Goal: Task Accomplishment & Management: Use online tool/utility

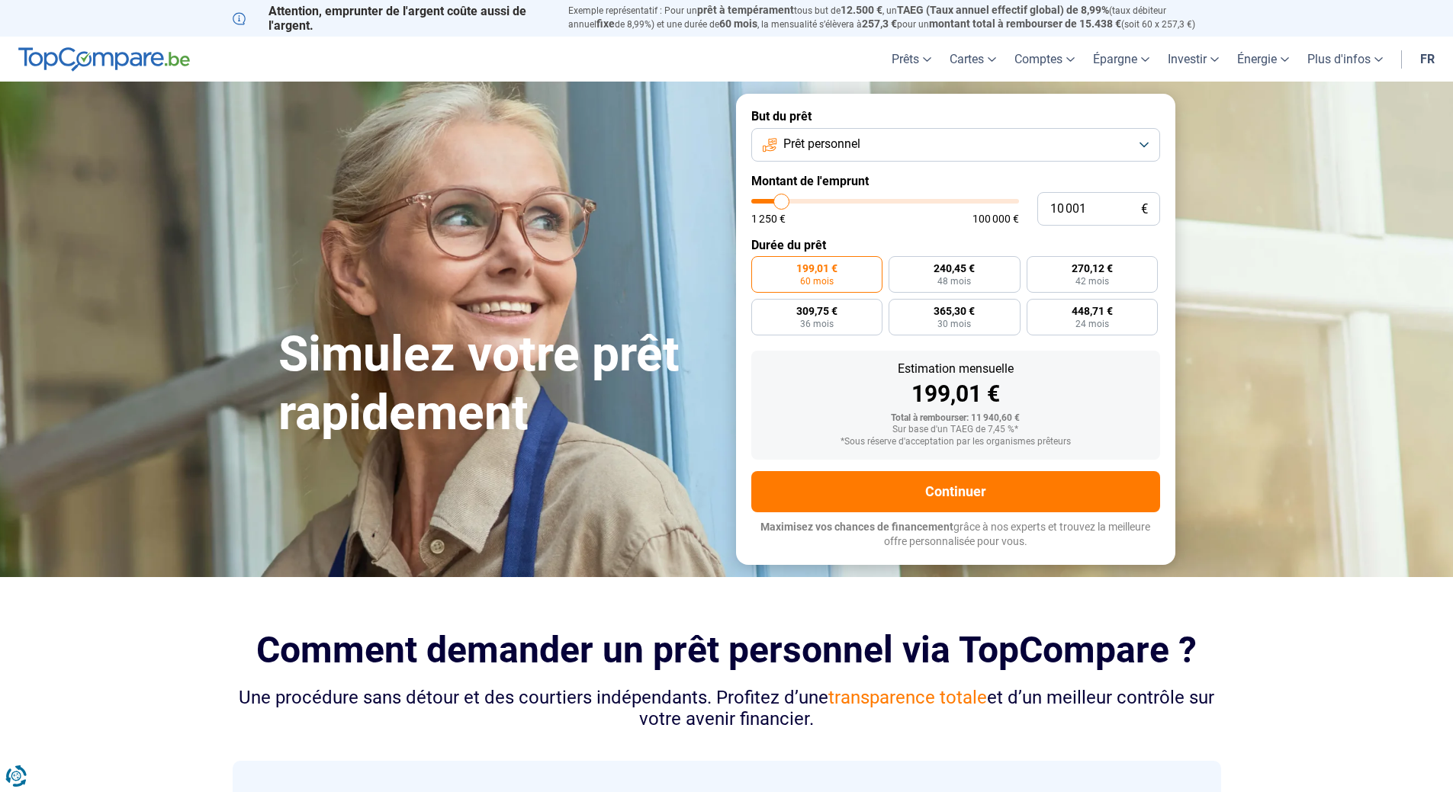
type input "11 250"
type input "11250"
type input "12 500"
type input "12500"
type input "14 500"
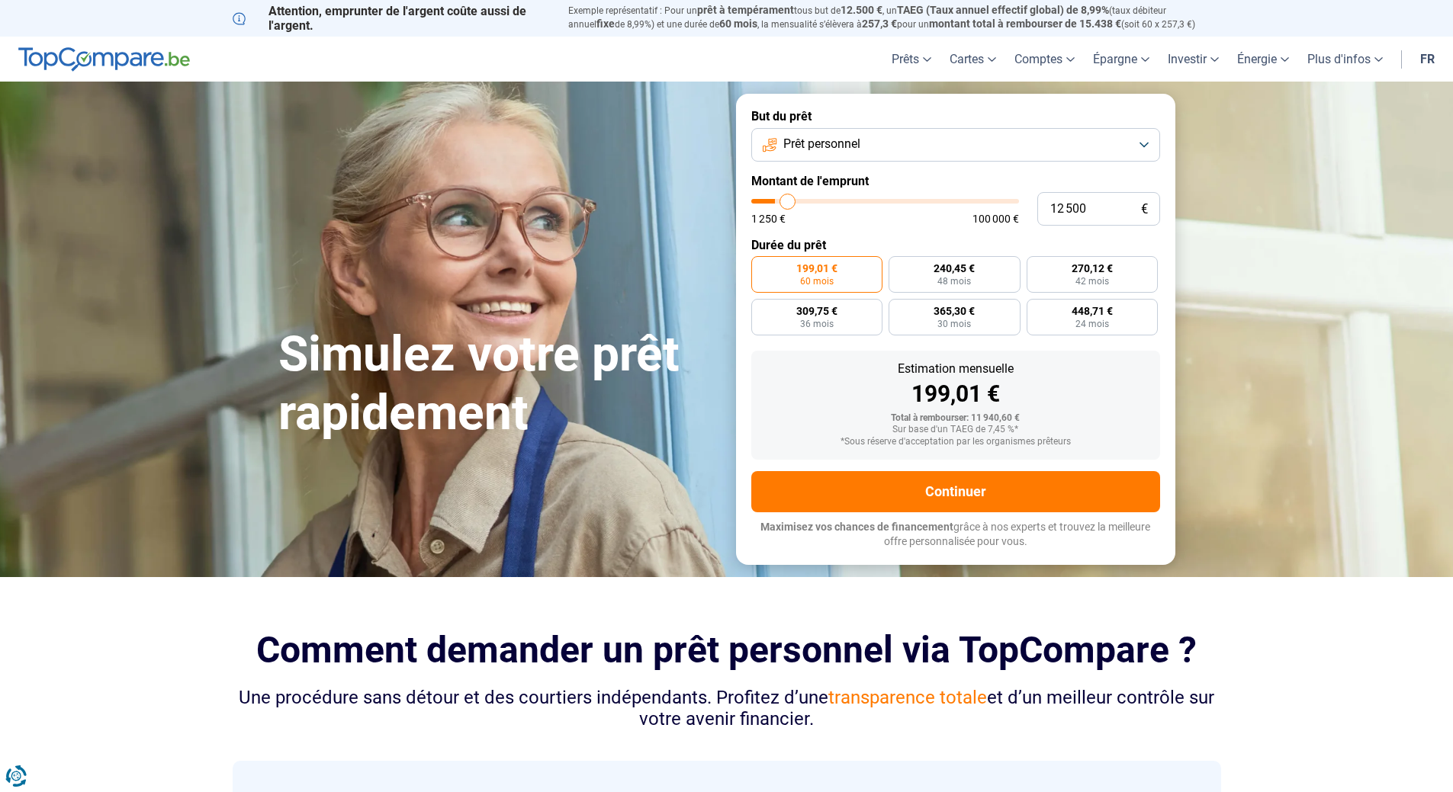
type input "14500"
type input "15 000"
type input "15000"
type input "19 000"
type input "19000"
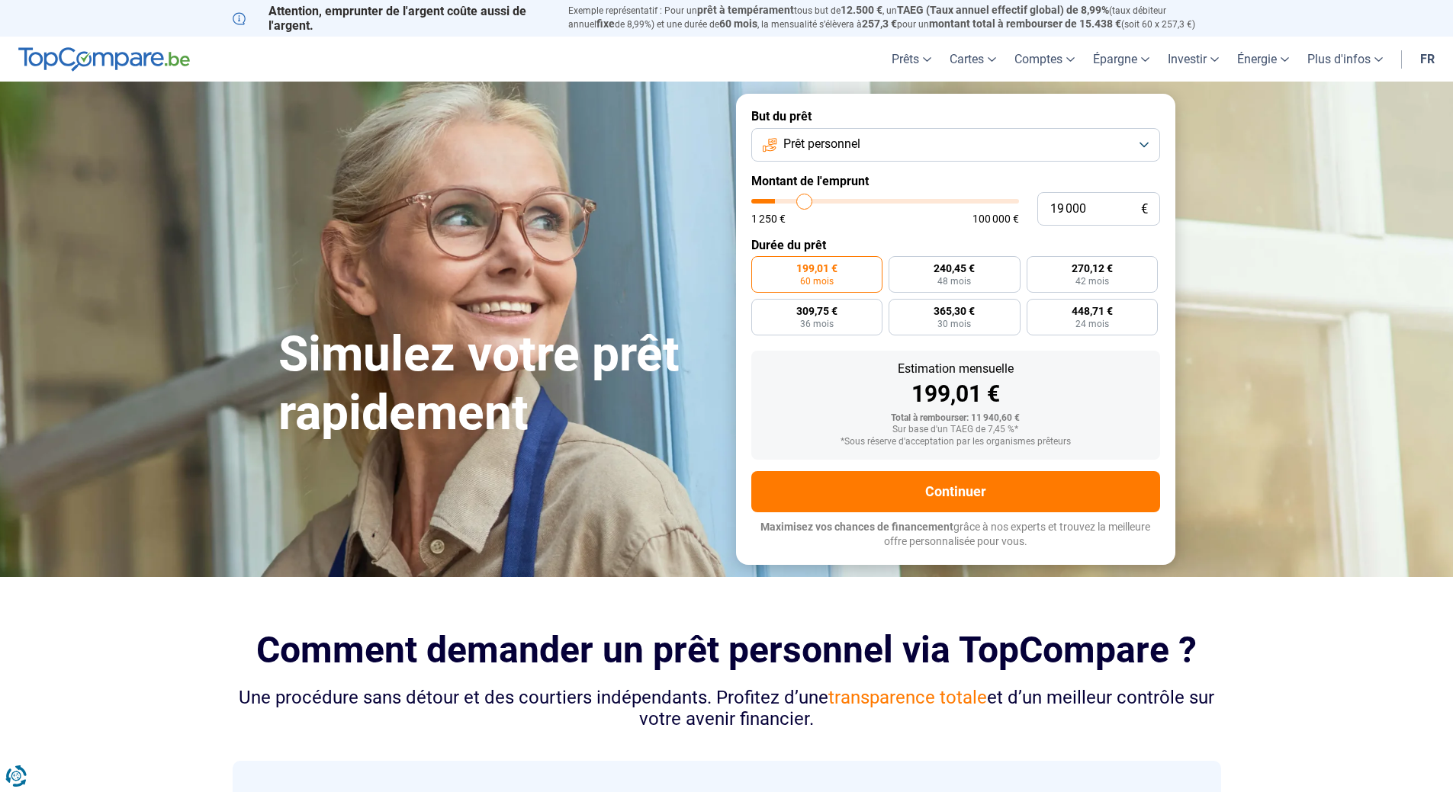
type input "21 500"
type input "21500"
type input "23 500"
type input "23500"
type input "25 750"
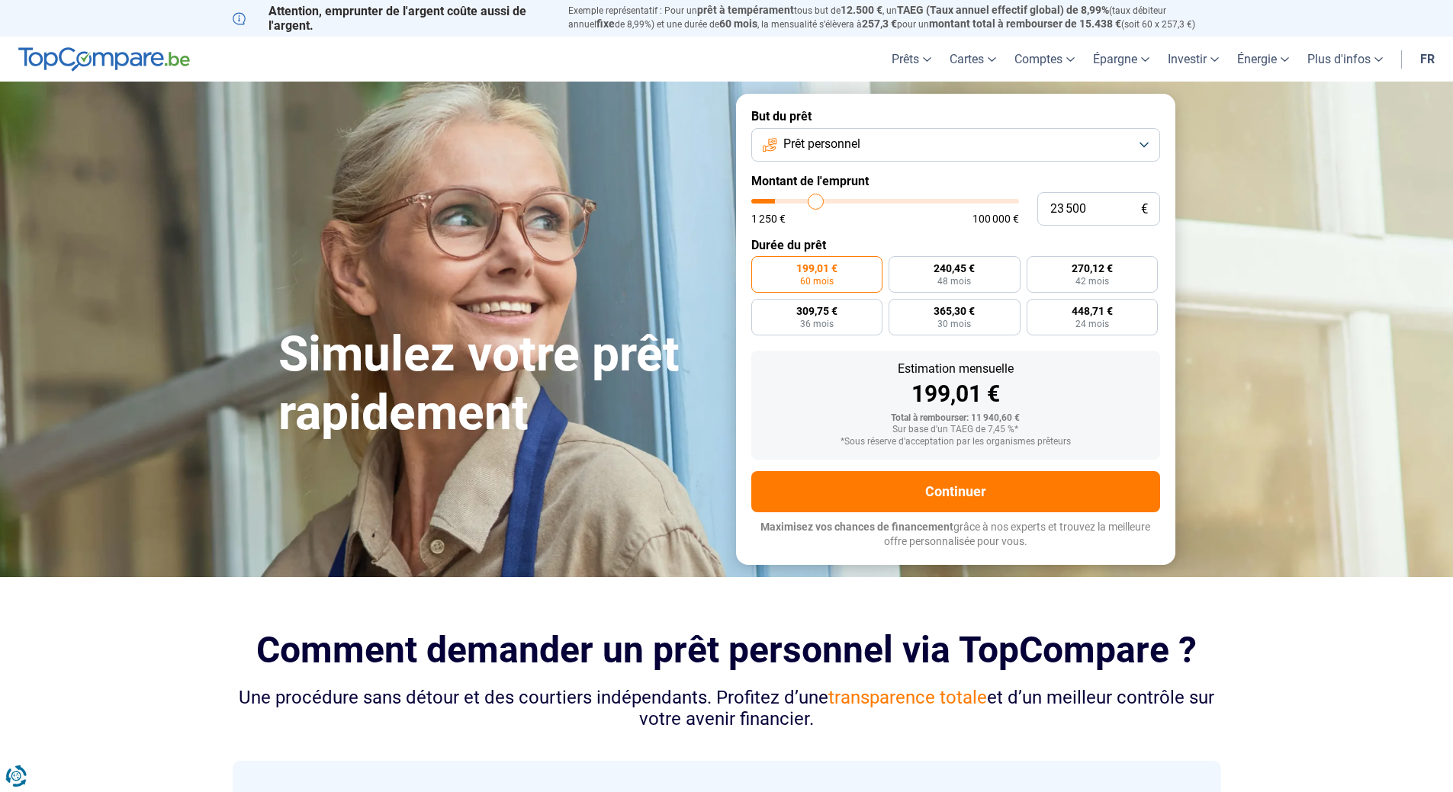
type input "25750"
type input "27 500"
type input "27500"
type input "30 250"
type input "30250"
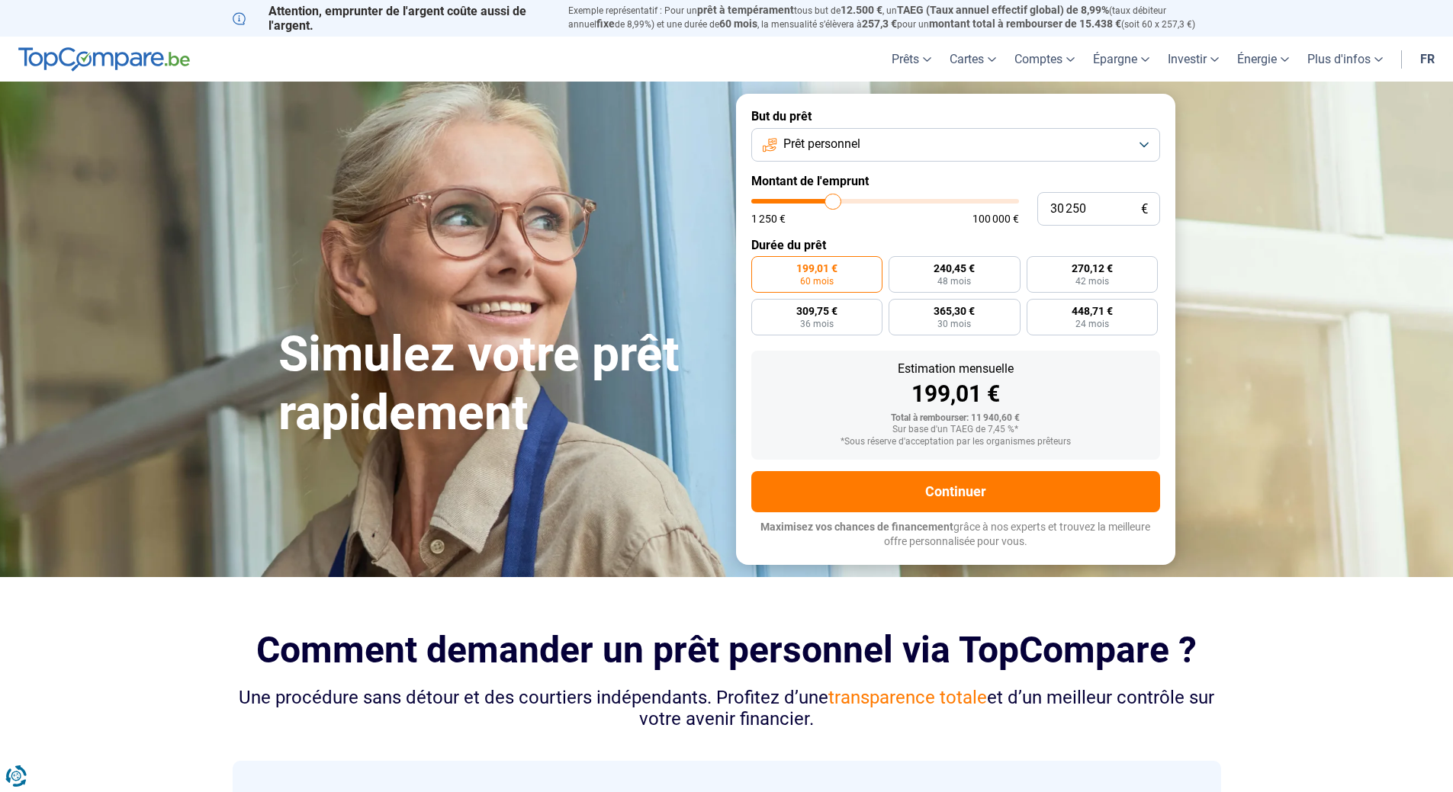
type input "32 000"
type input "32000"
type input "33 250"
type input "33250"
type input "34 000"
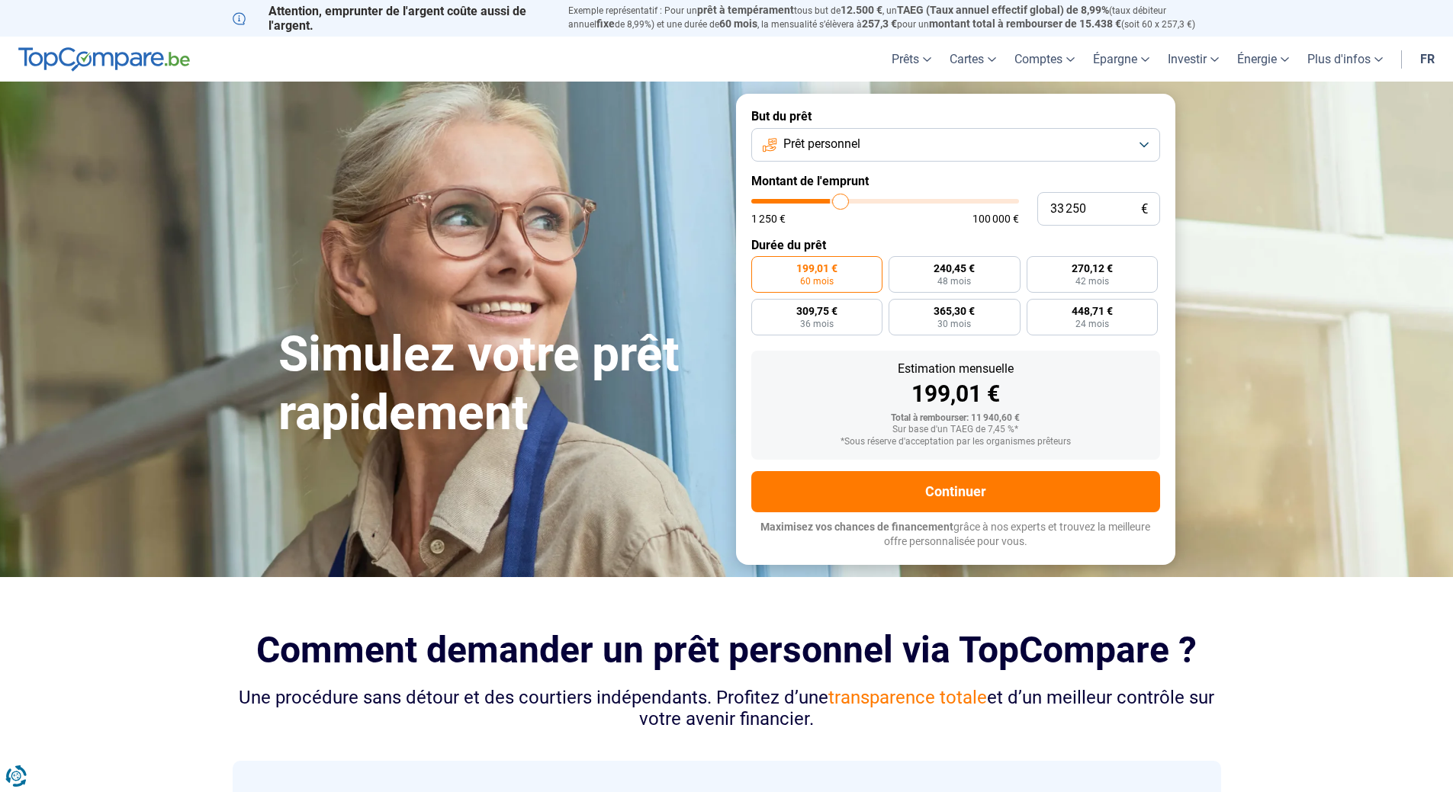
type input "34000"
type input "34 750"
type input "34750"
type input "35 250"
type input "35250"
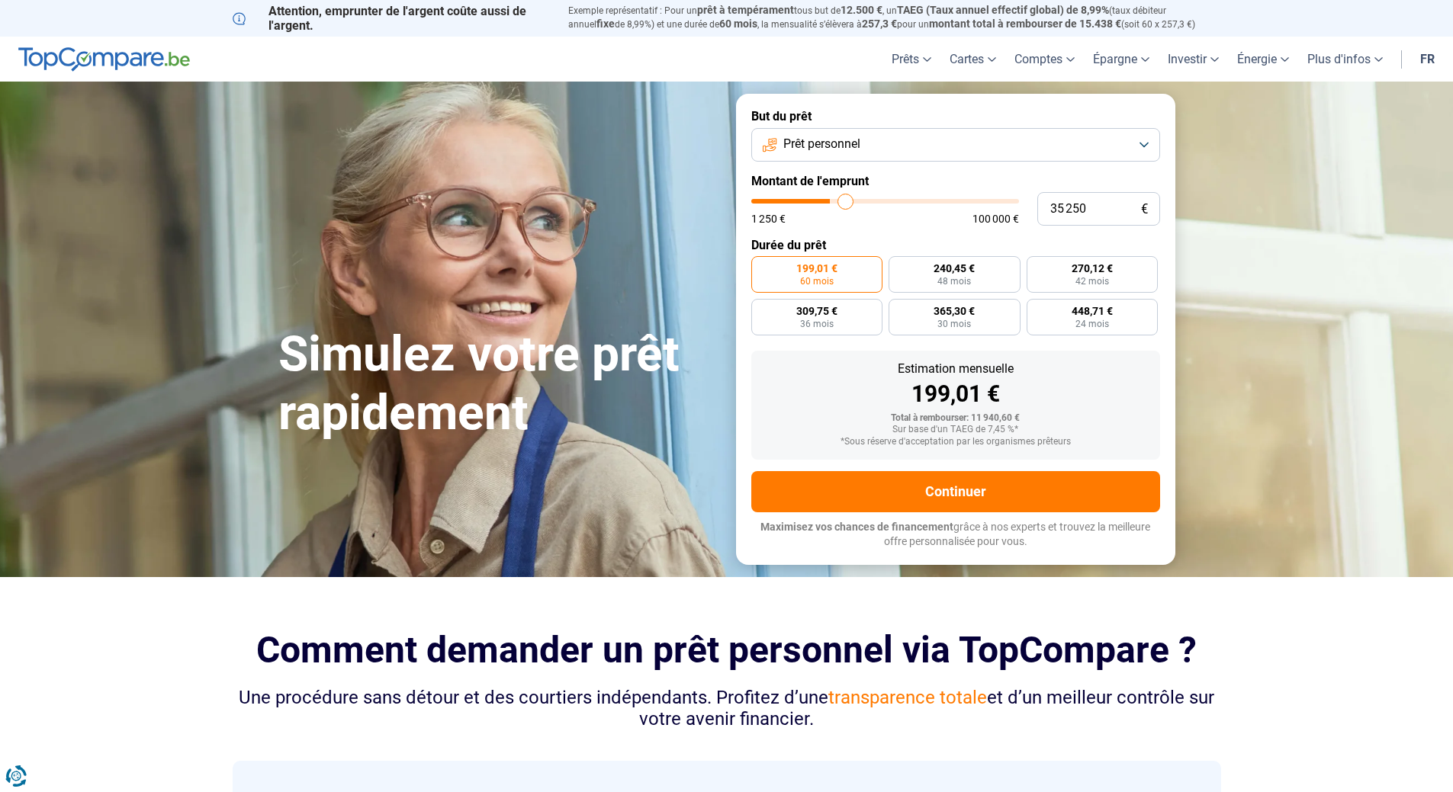
type input "35 500"
type input "35500"
type input "35 750"
type input "35750"
type input "36 500"
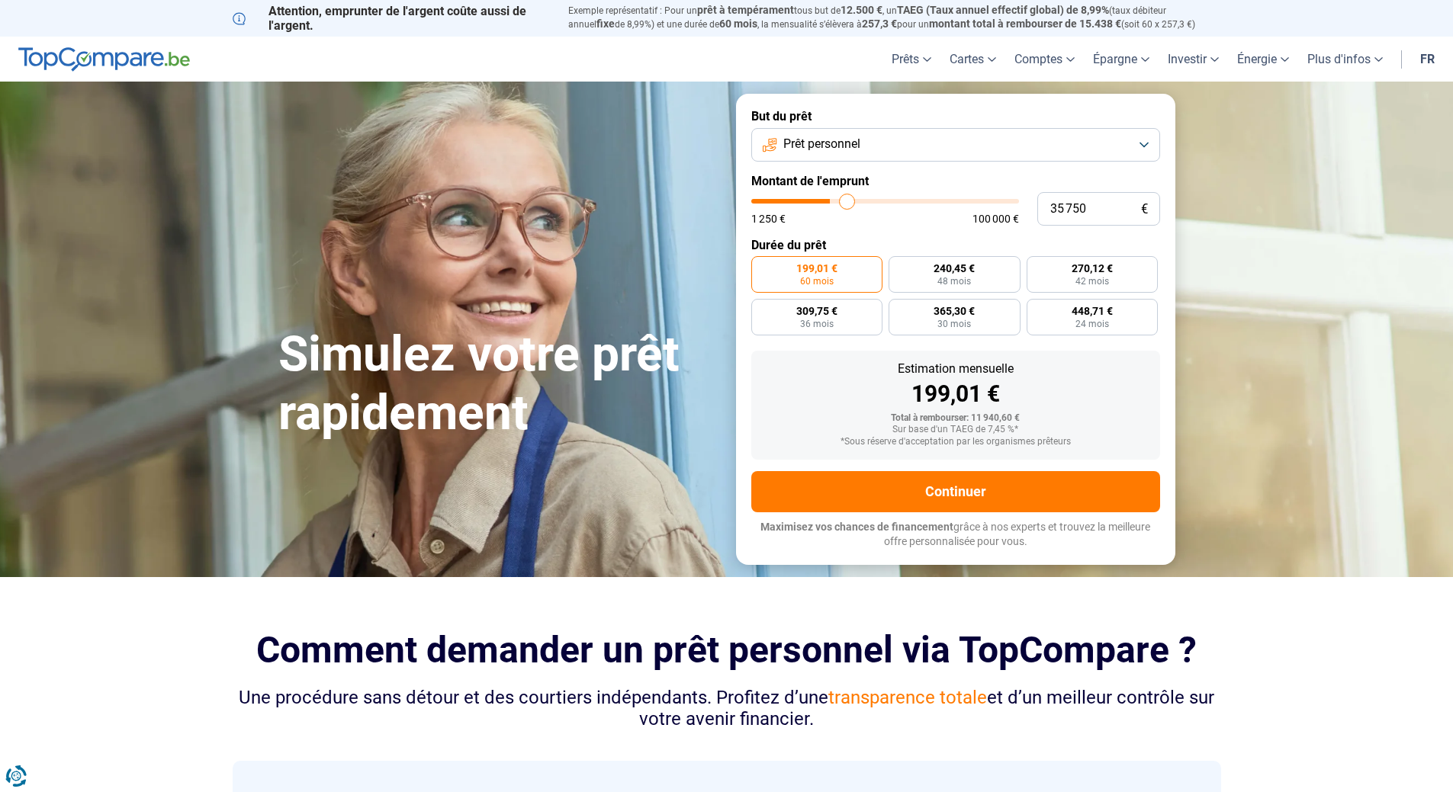
type input "36500"
type input "37 750"
type input "37750"
type input "38 000"
type input "38000"
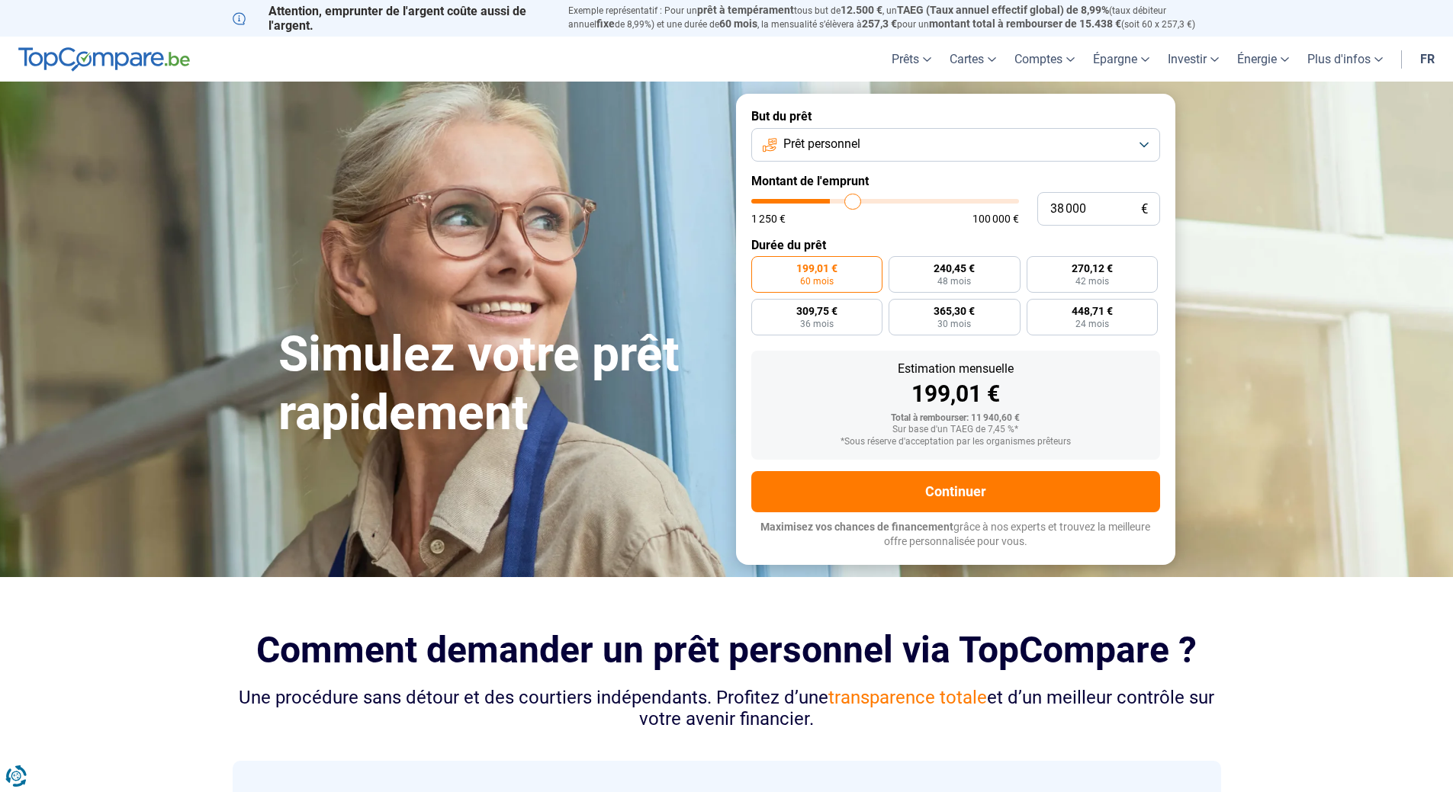
type input "38 250"
type input "38250"
type input "38 750"
type input "38750"
type input "40 750"
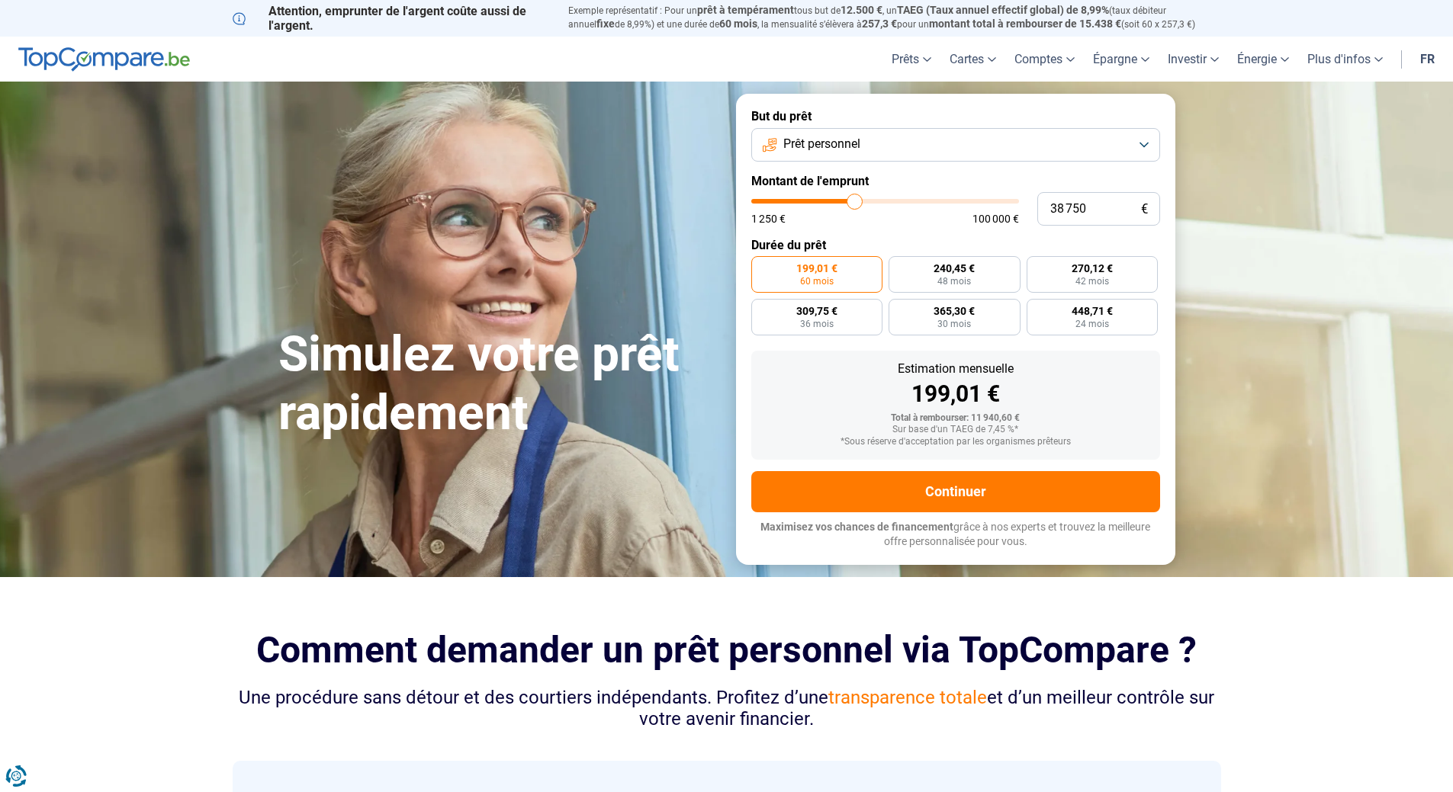
type input "40750"
type input "41 500"
type input "41500"
type input "43 750"
type input "43750"
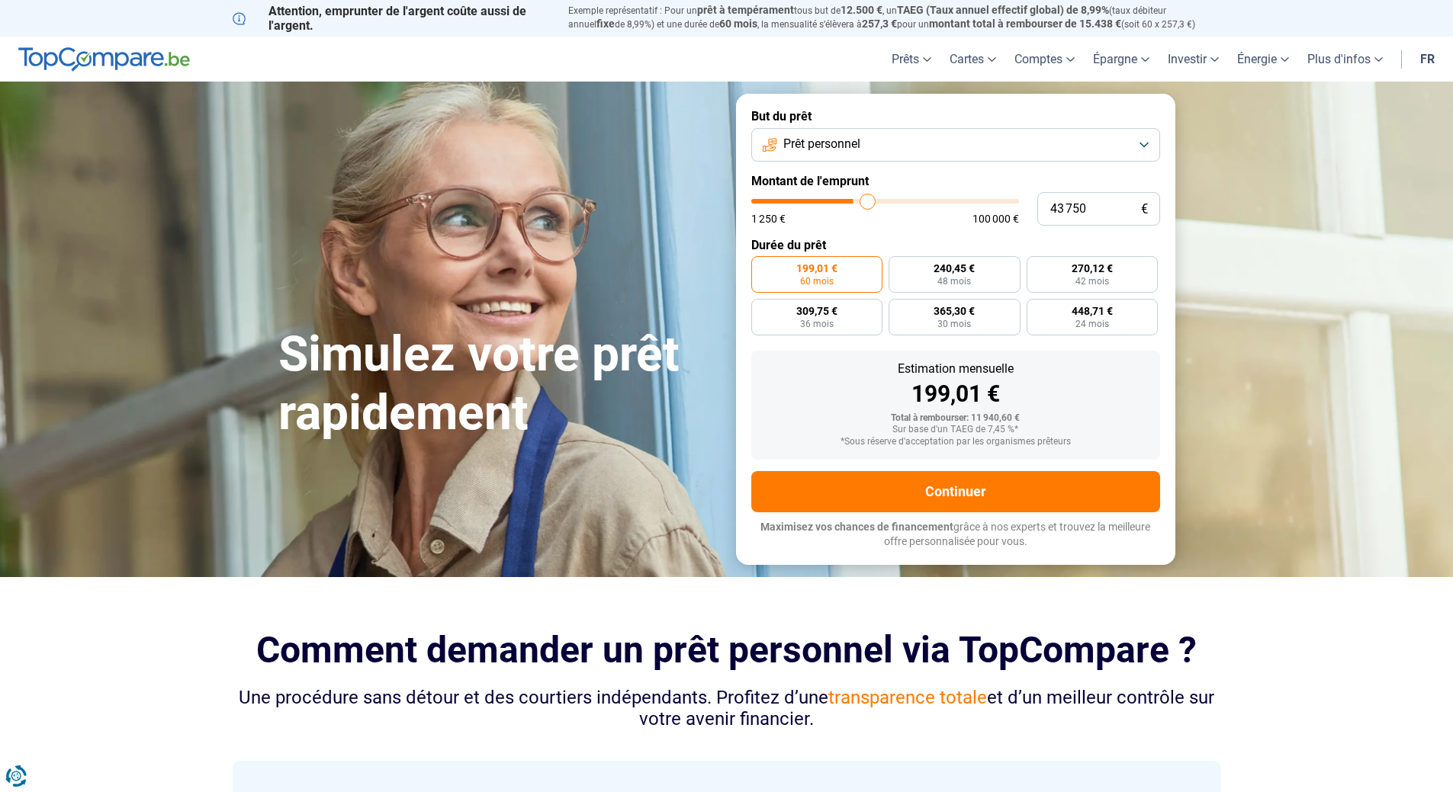
type input "44 000"
type input "44000"
type input "44 500"
type input "44500"
type input "45 000"
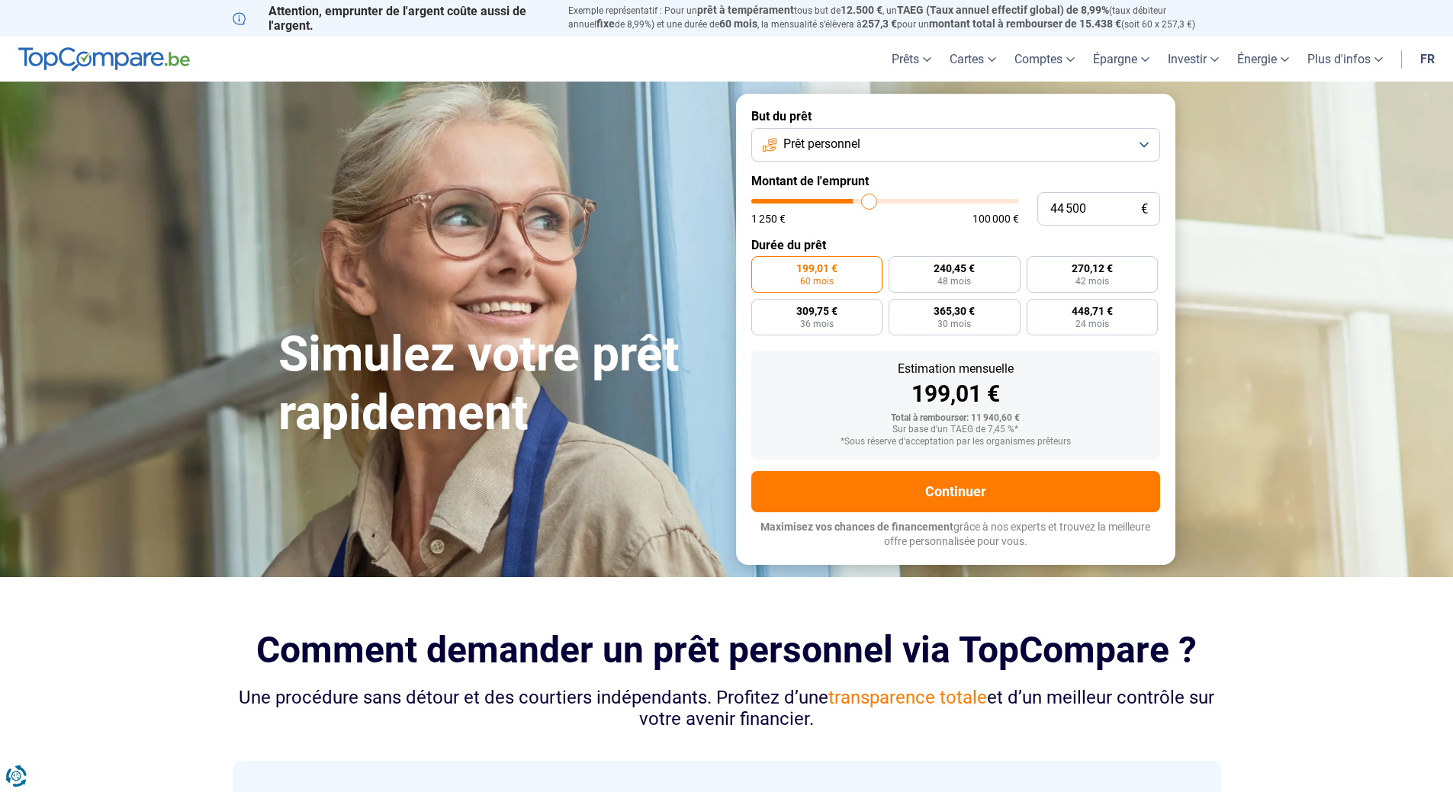
type input "45000"
type input "44 500"
type input "44500"
type input "43 750"
type input "43750"
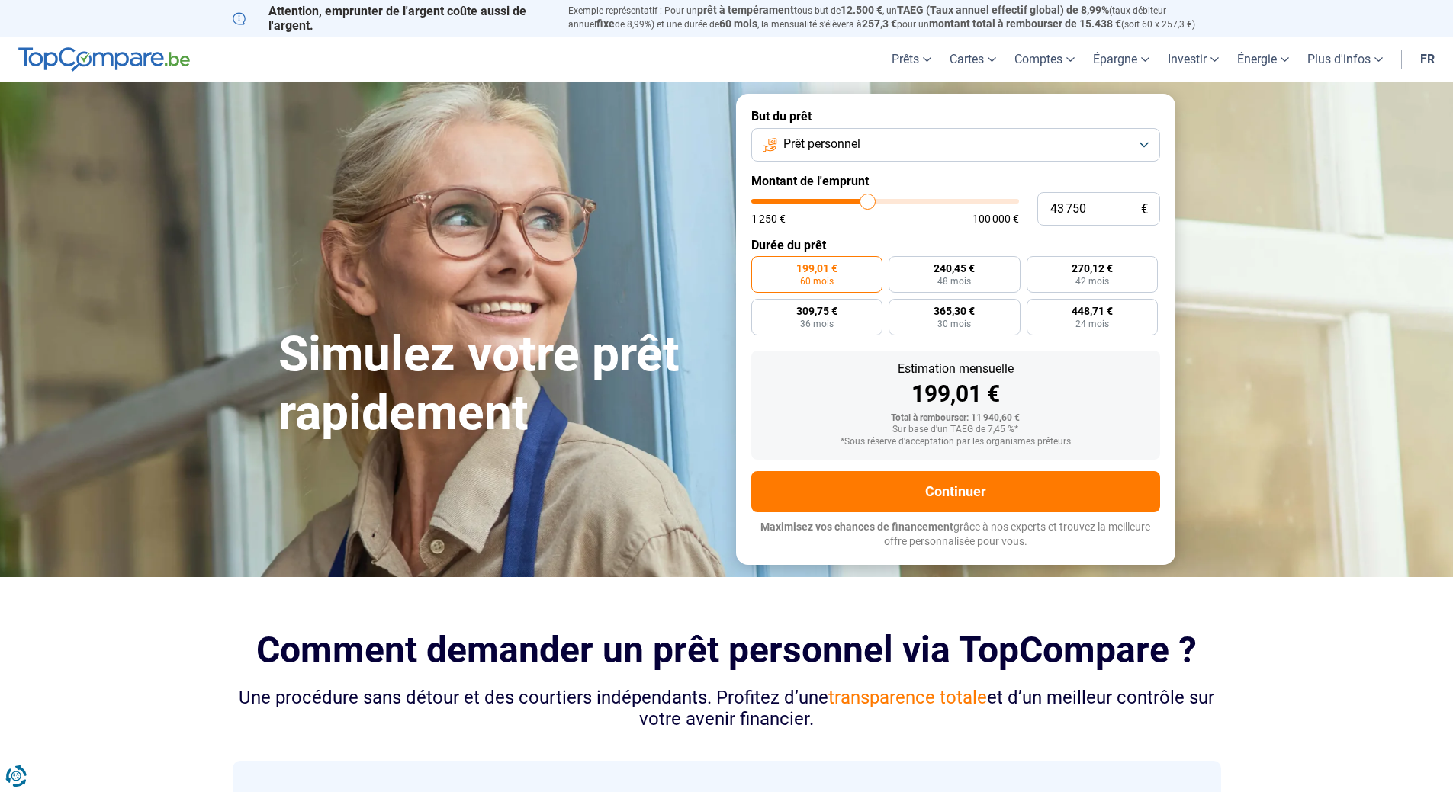
type input "43 000"
type input "43000"
type input "42 250"
type input "42250"
type input "42 000"
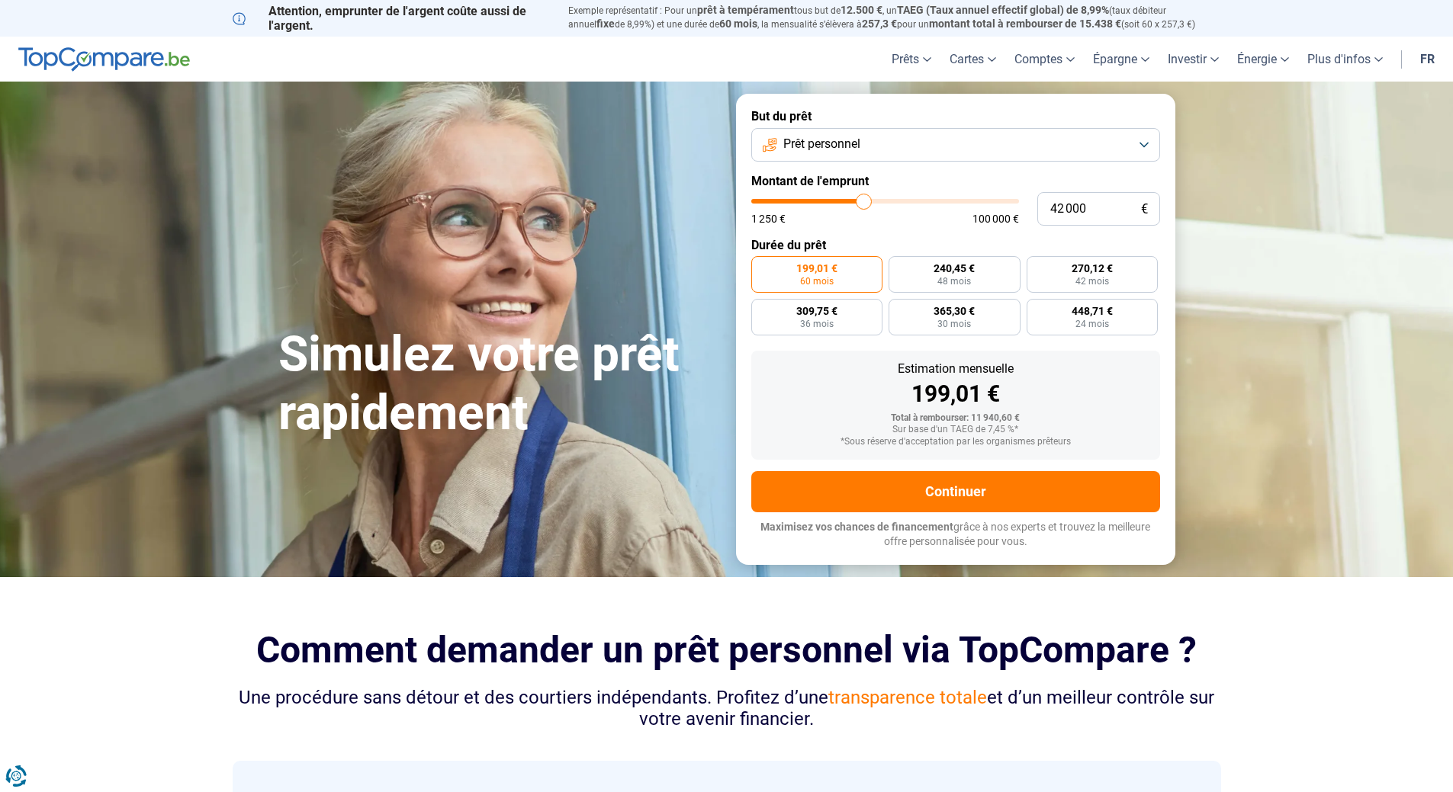
type input "42000"
type input "41 500"
type input "41500"
type input "41 250"
type input "41250"
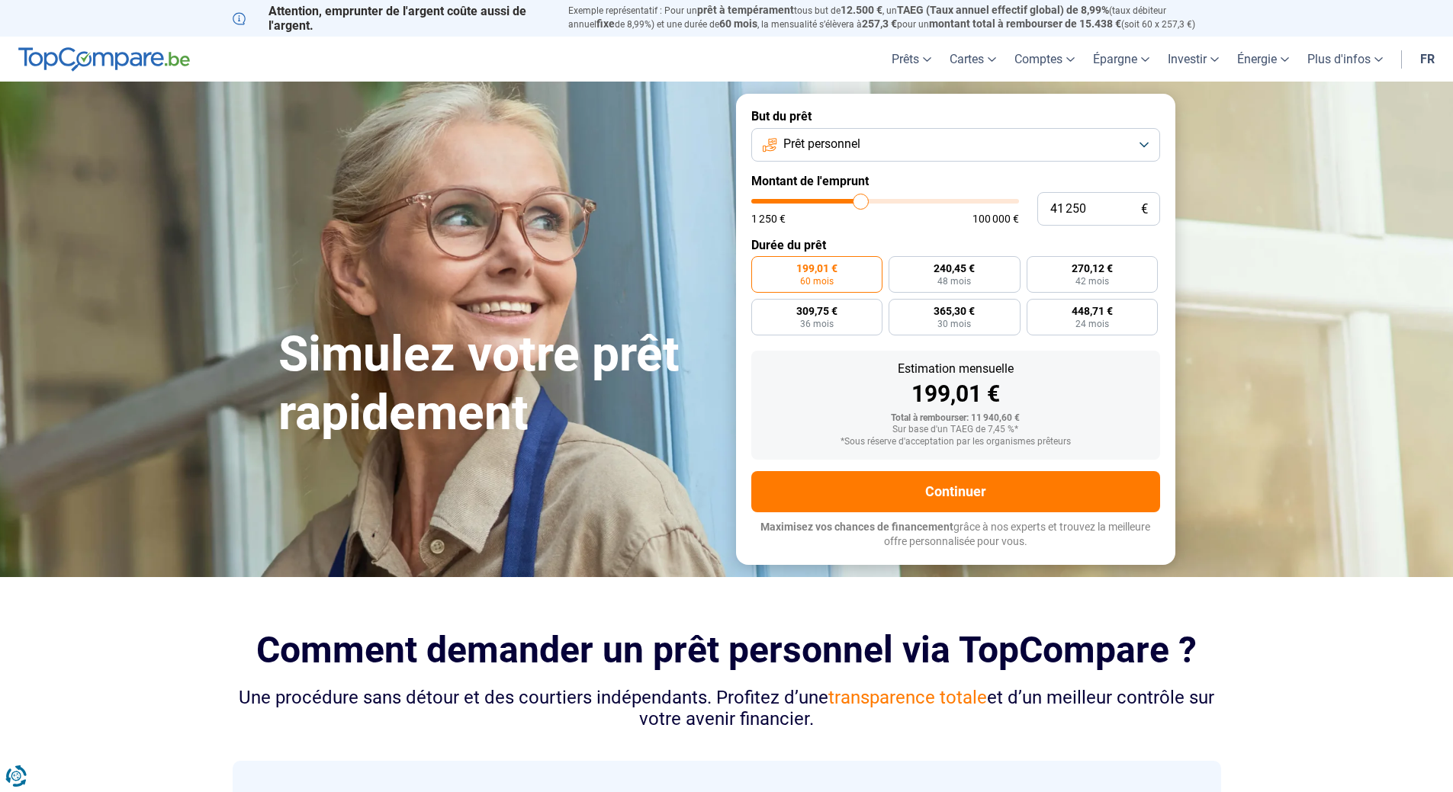
type input "40 750"
type input "40750"
type input "40 250"
type input "40250"
type input "40 000"
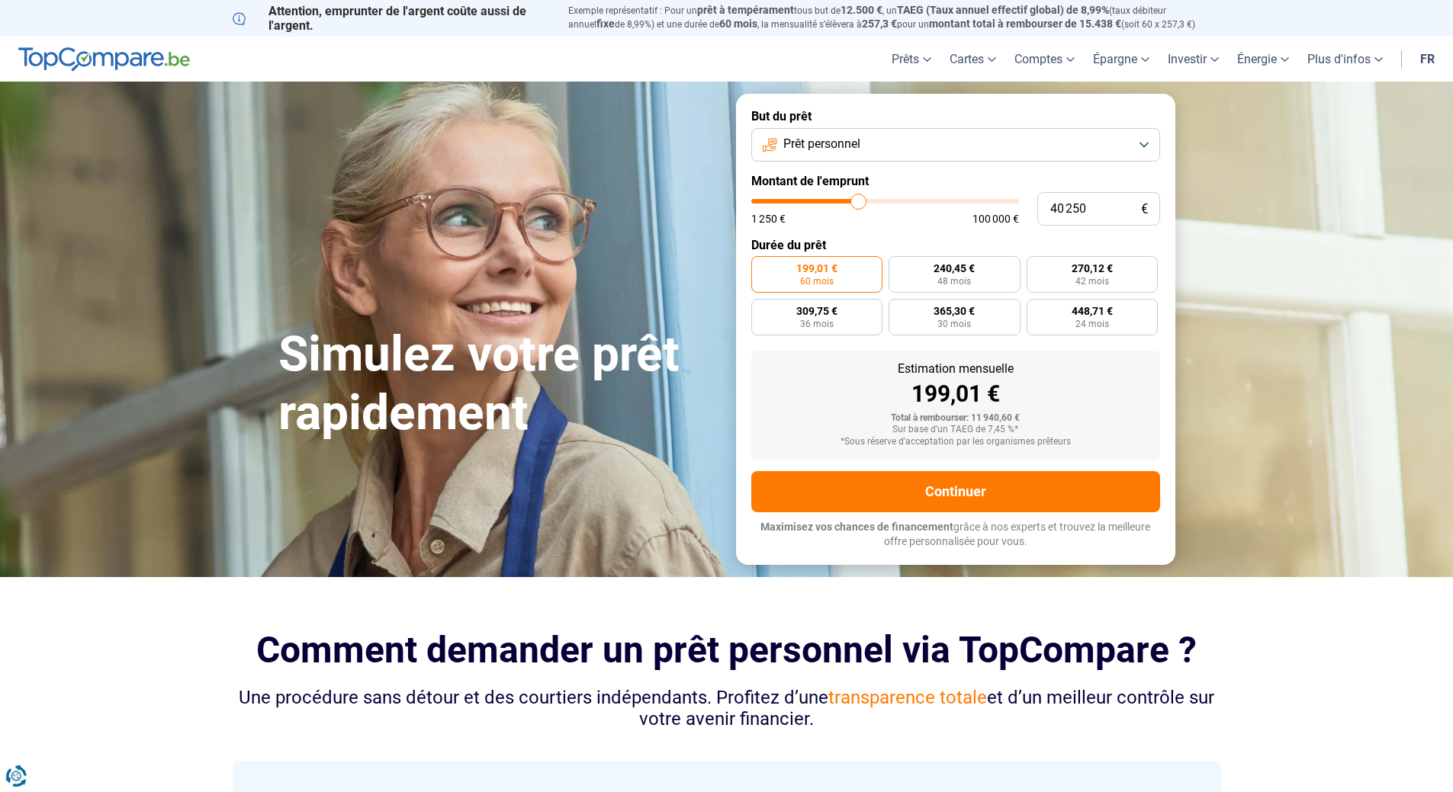
type input "40000"
type input "39 500"
type input "39500"
type input "39 250"
type input "39250"
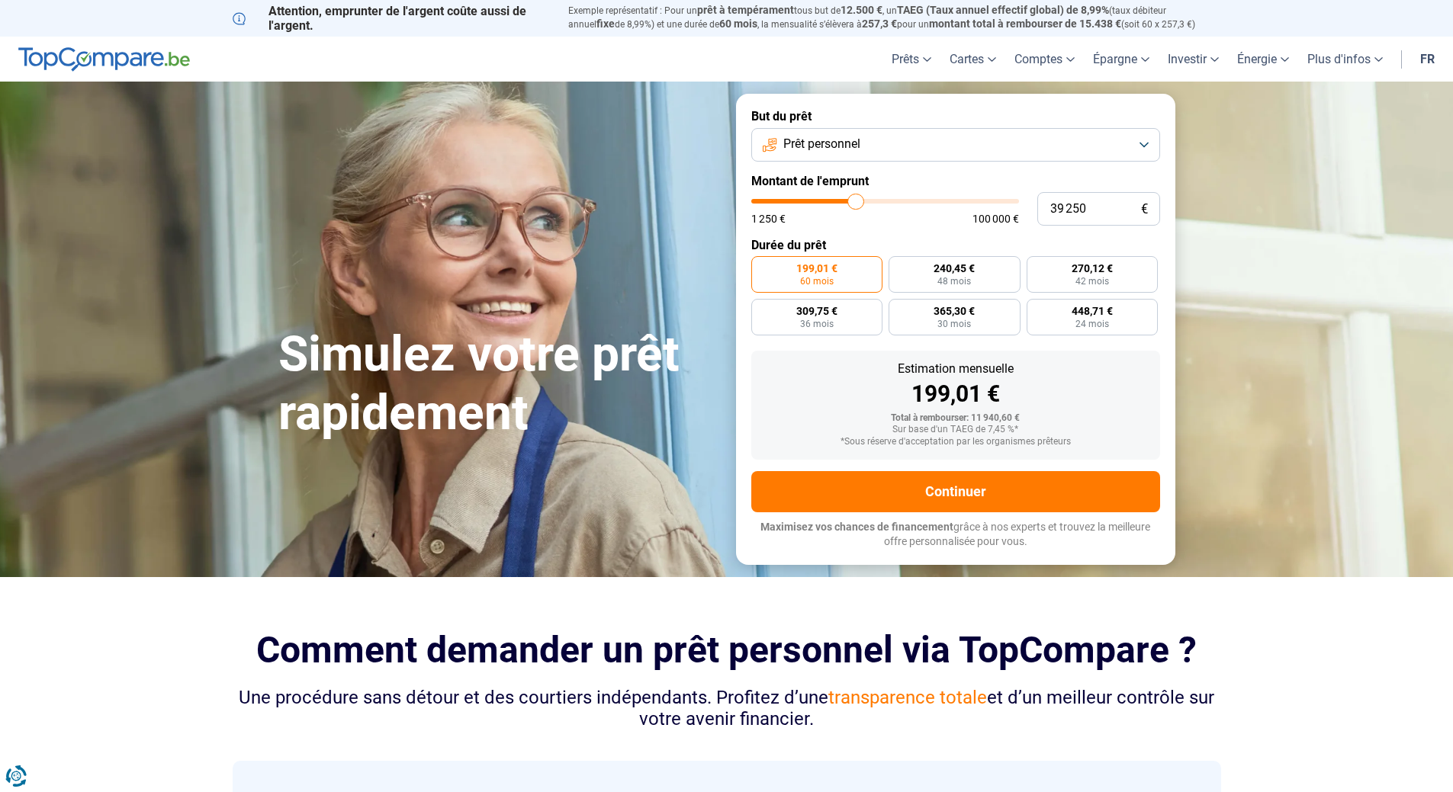
type input "38 750"
type input "38750"
type input "38 250"
type input "38250"
type input "37 750"
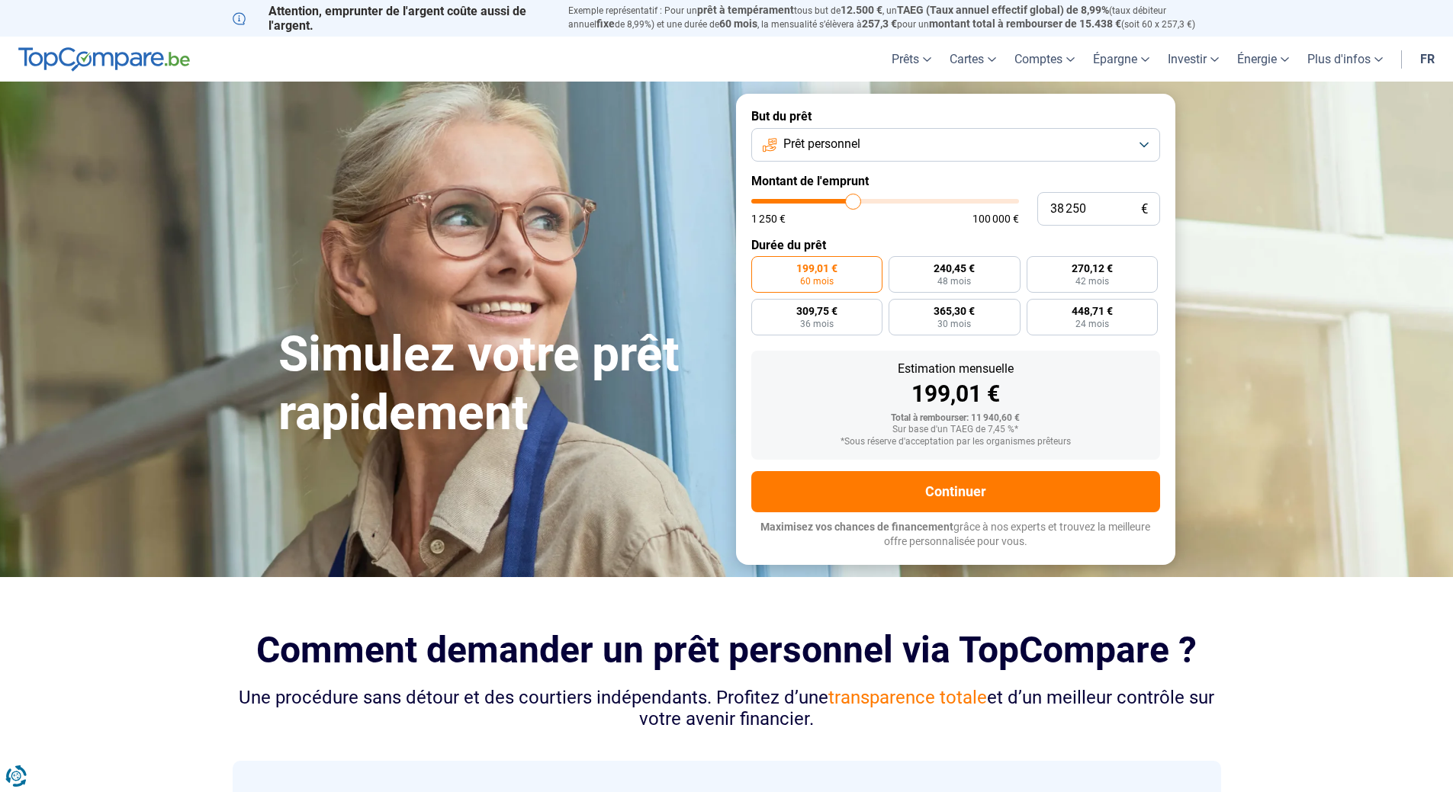
type input "37750"
type input "37 250"
type input "37250"
type input "37 000"
type input "37000"
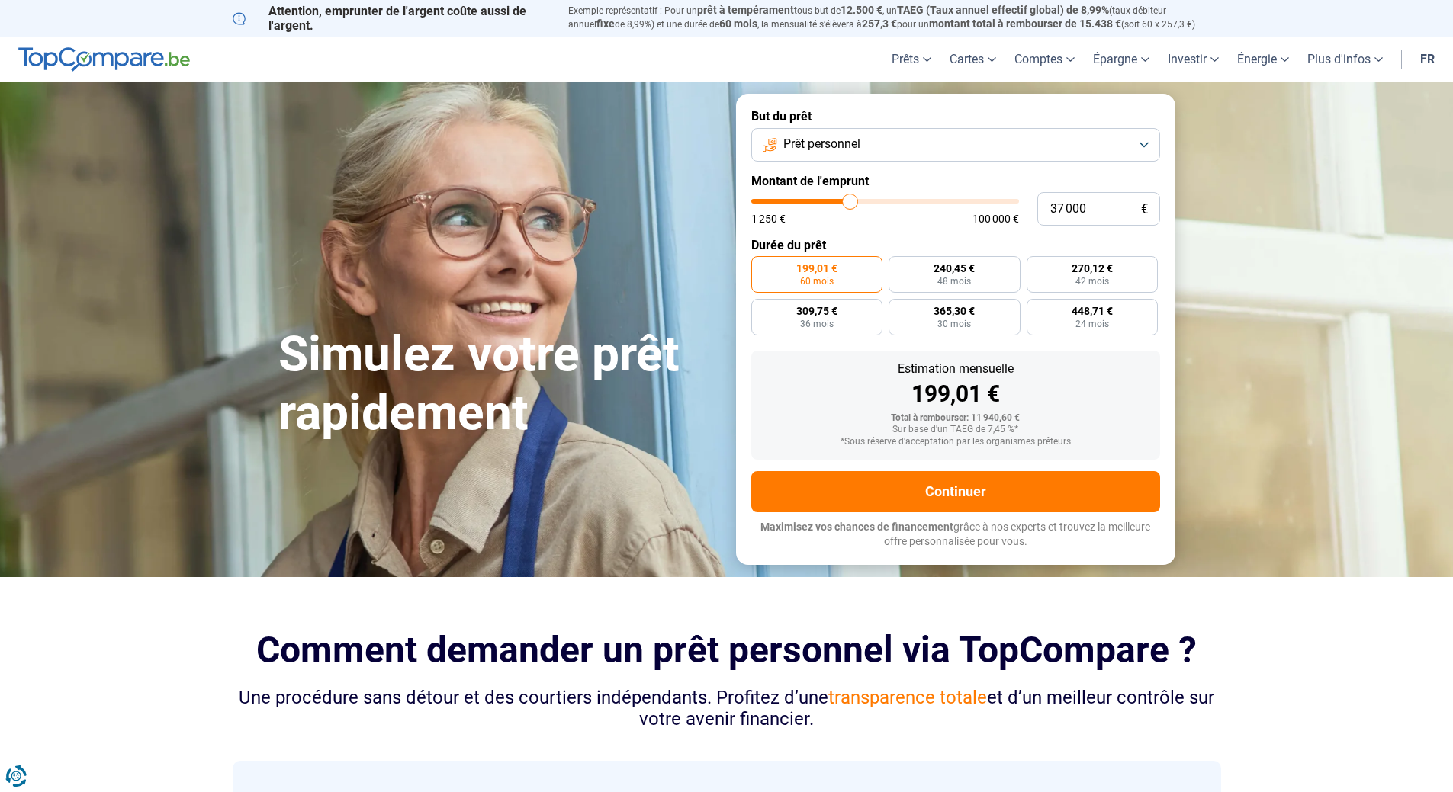
type input "36 500"
type input "36500"
type input "36 250"
type input "36250"
type input "35 750"
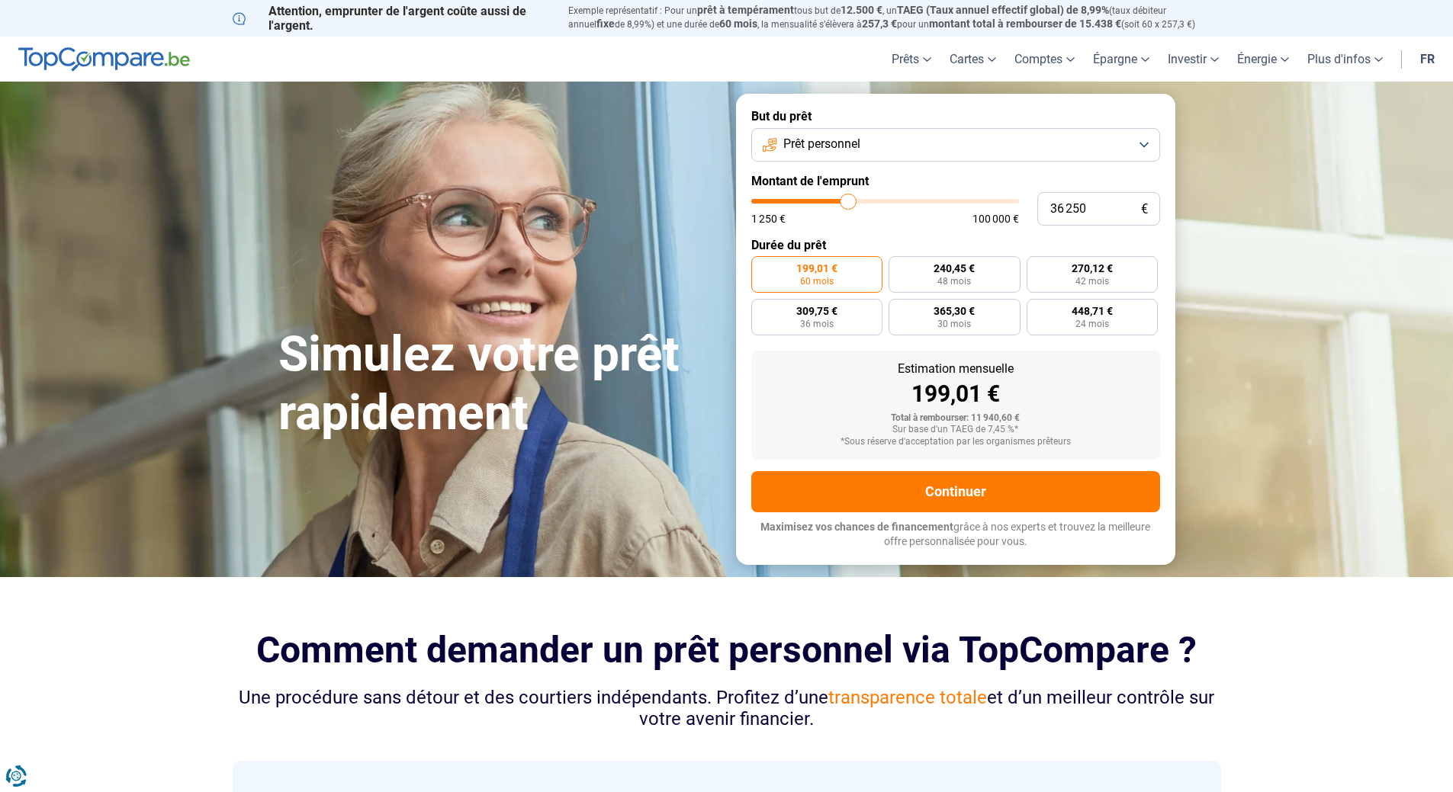
type input "35750"
type input "35 500"
type input "35500"
type input "35 250"
type input "35250"
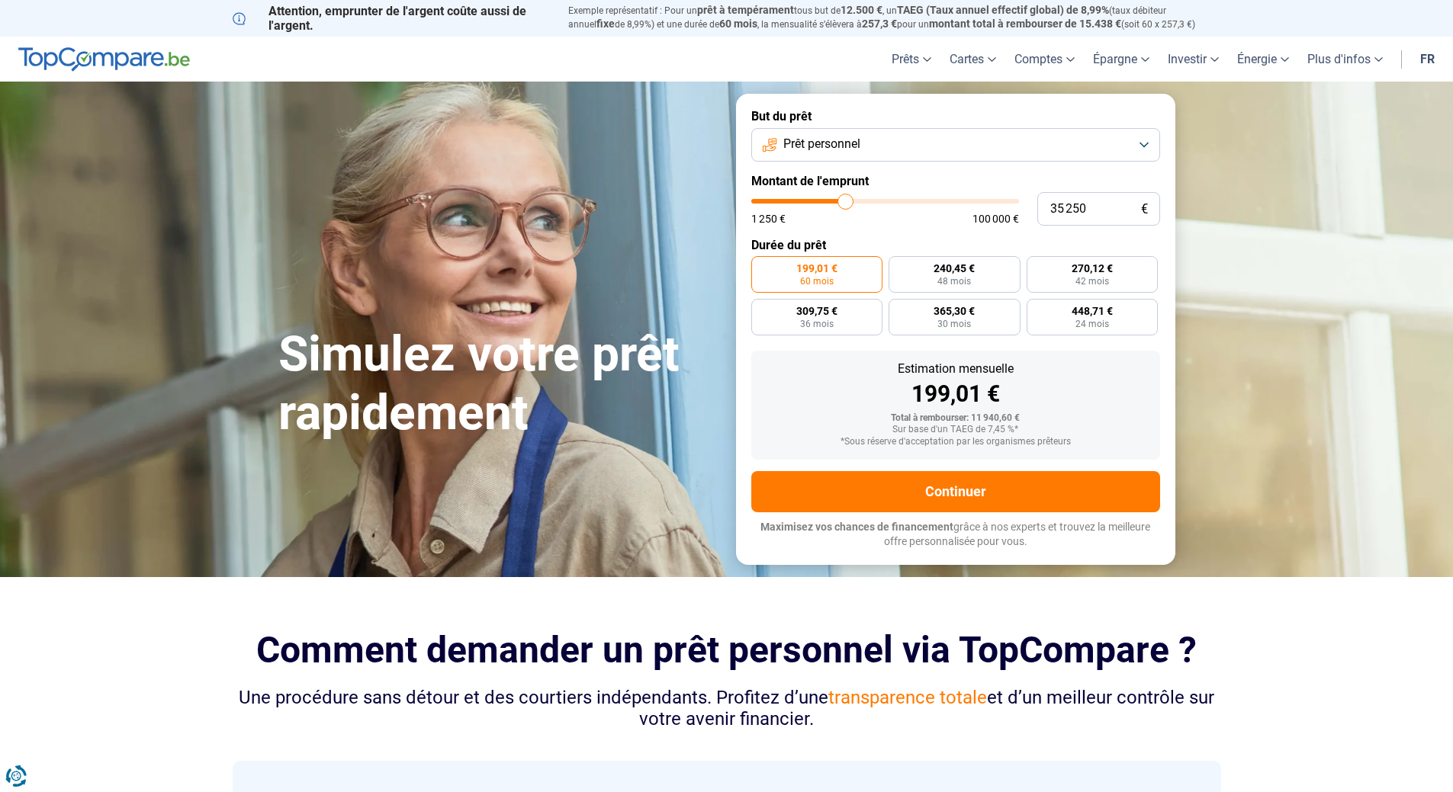
type input "35 000"
type input "35000"
type input "34 750"
type input "34750"
type input "34 250"
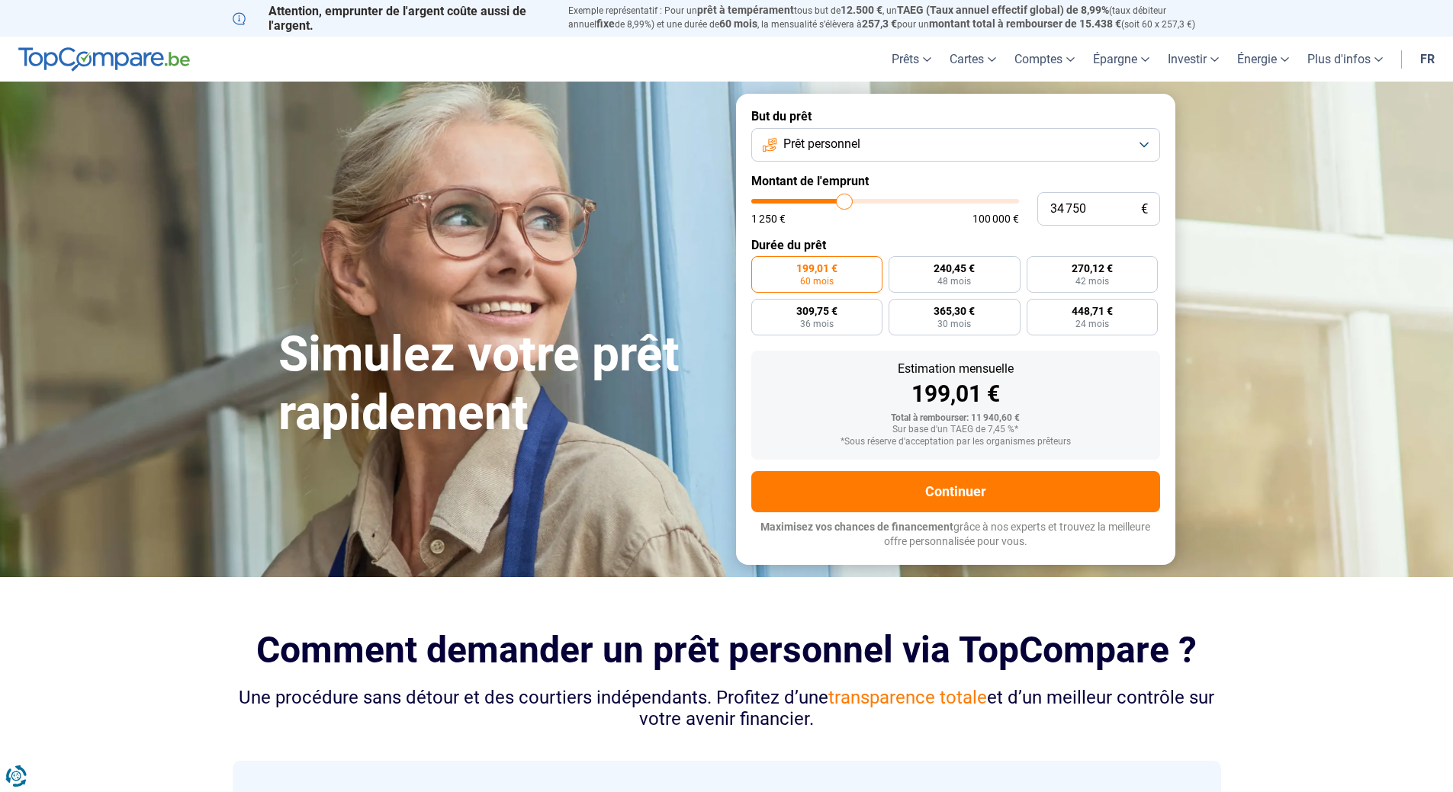
type input "34250"
type input "34 000"
type input "34000"
type input "33 750"
type input "33750"
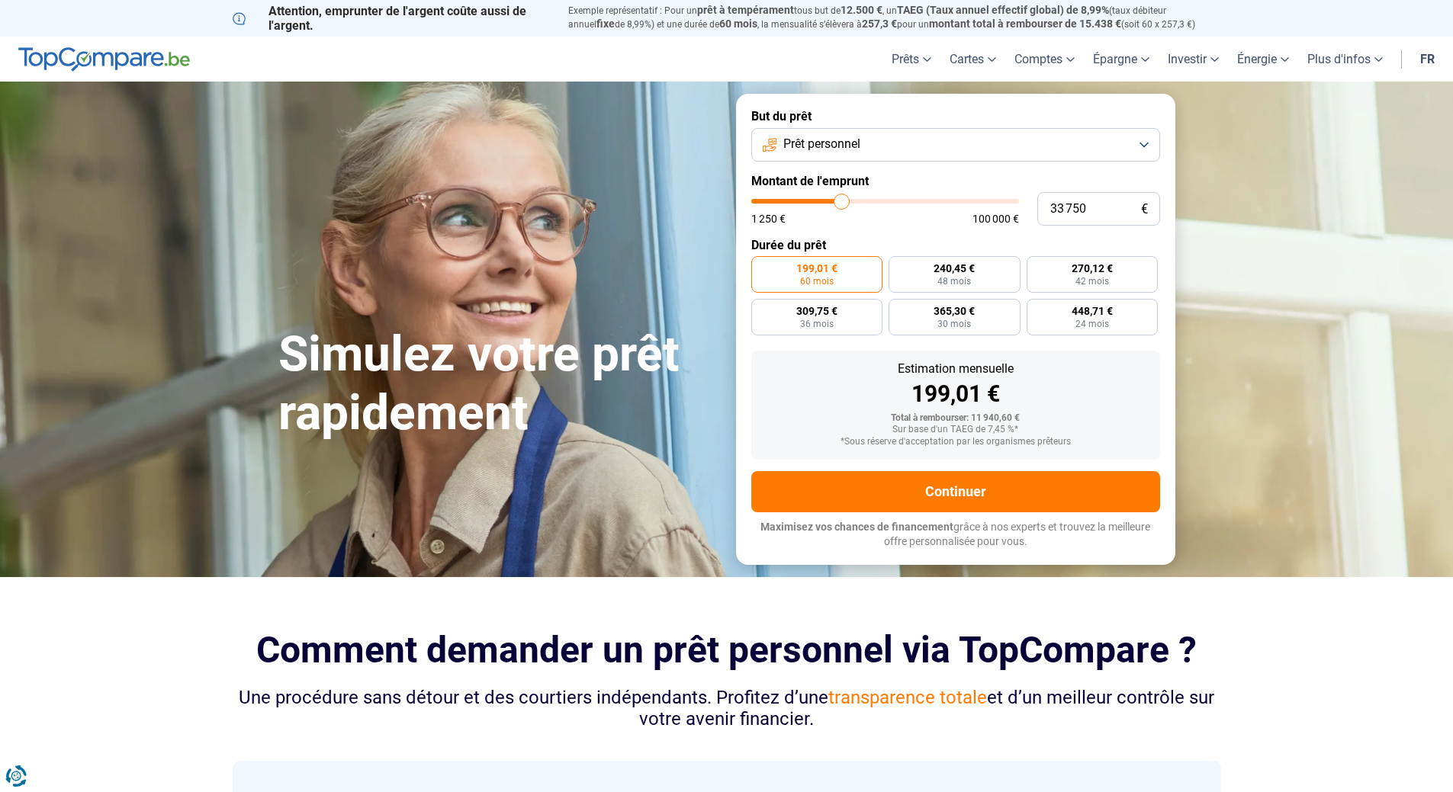
type input "33 500"
type input "33500"
type input "33 250"
type input "33250"
type input "32 750"
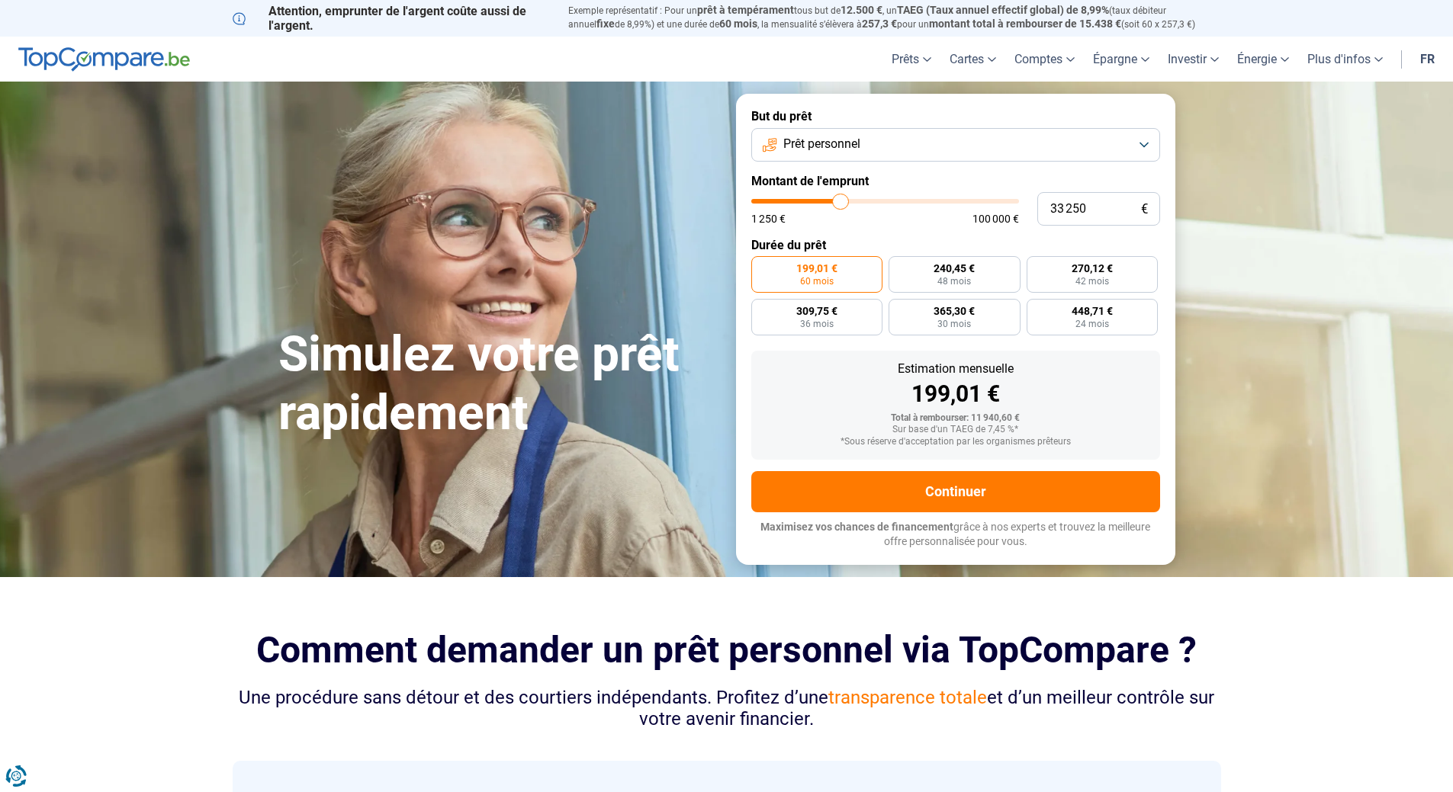
type input "32750"
type input "32 500"
type input "32500"
type input "32 250"
type input "32250"
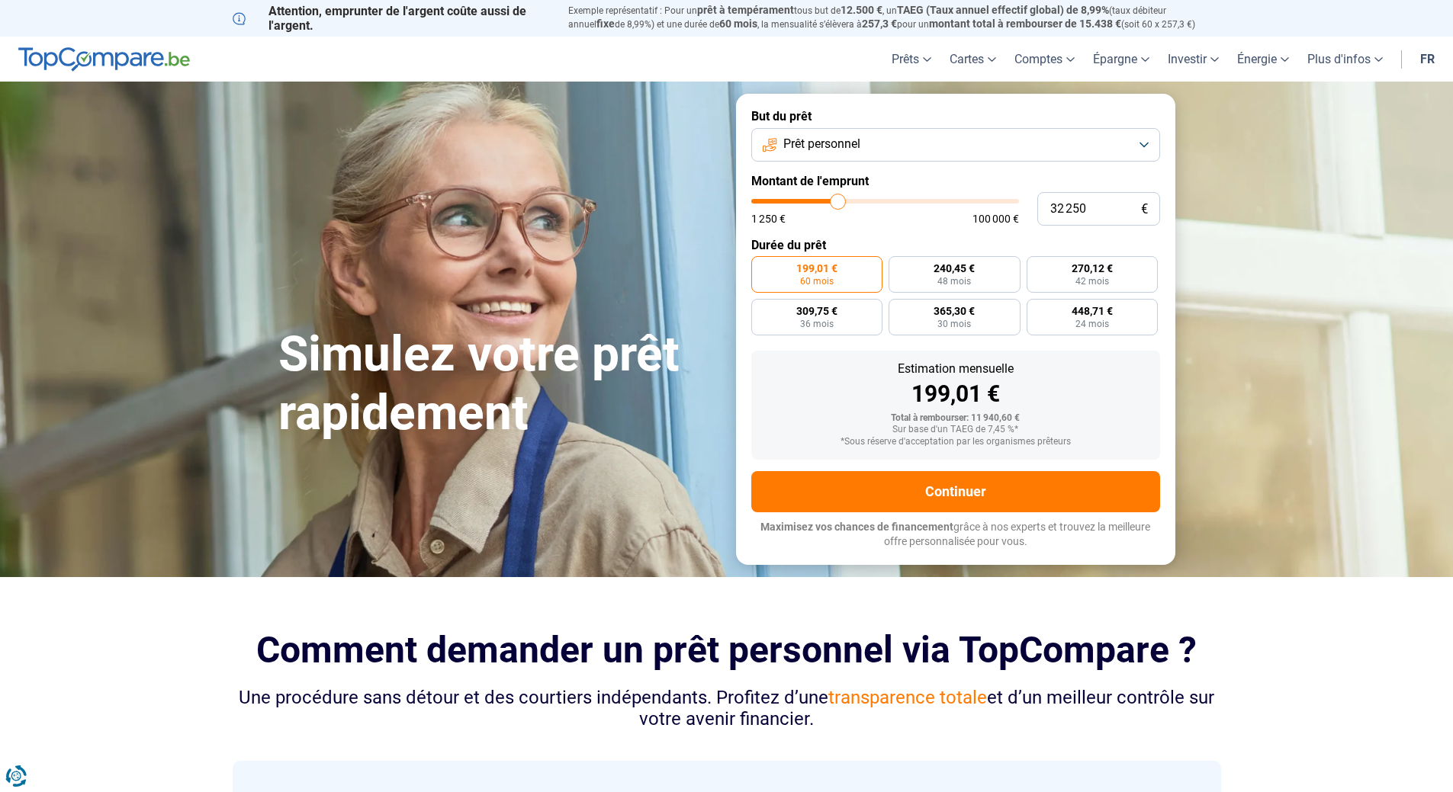
type input "32 000"
type input "32000"
type input "31 750"
type input "31750"
type input "31 250"
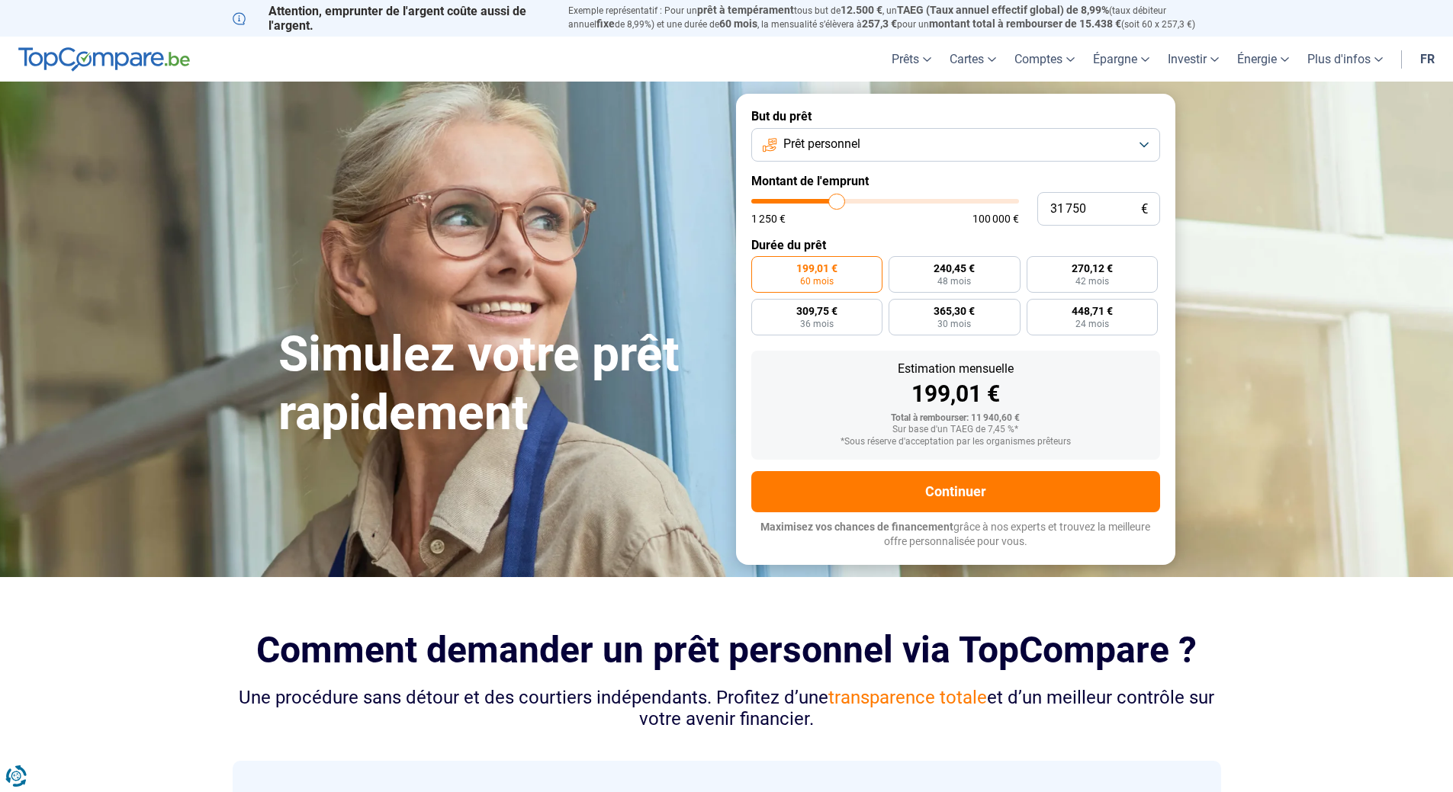
type input "31250"
type input "31 000"
type input "31000"
type input "30 750"
type input "30750"
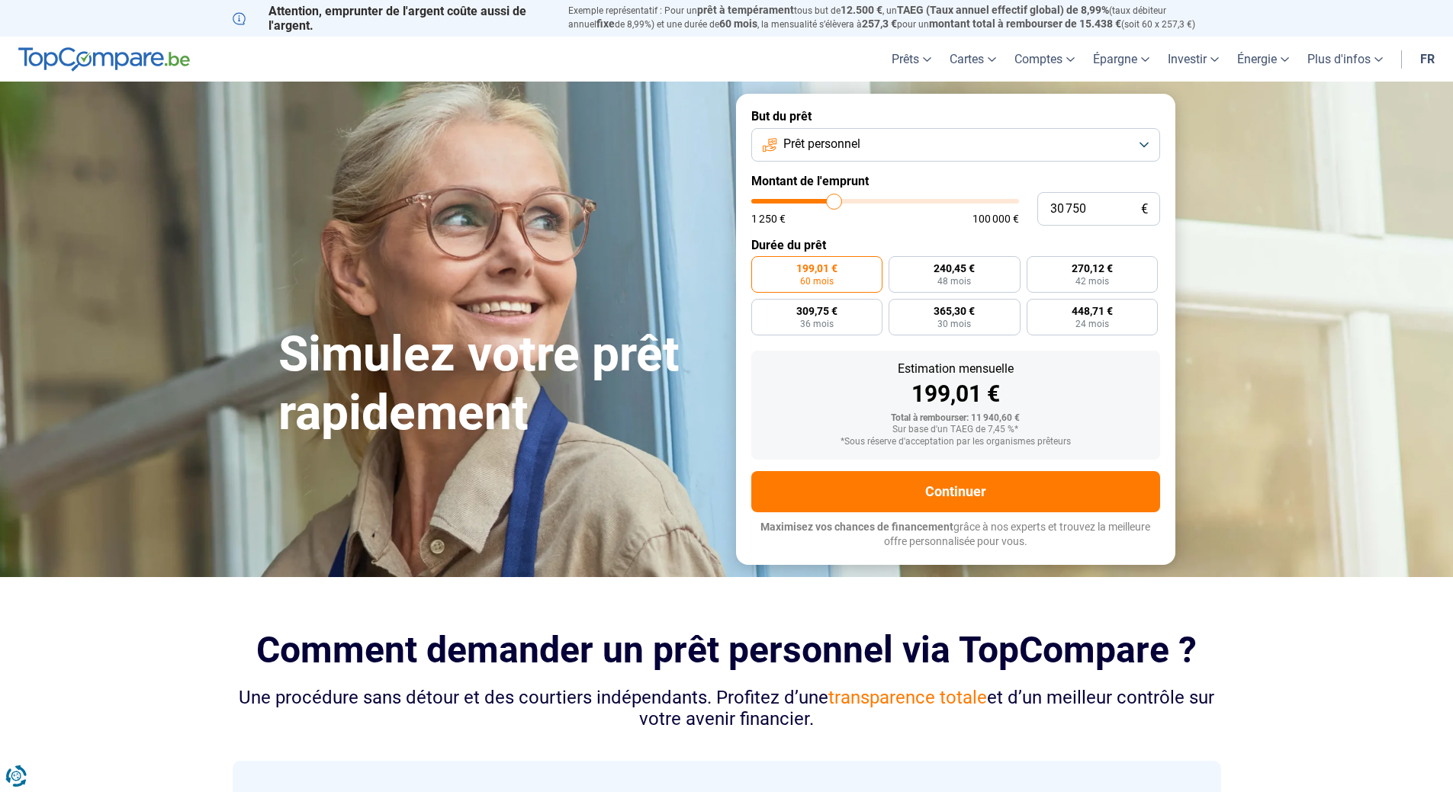
type input "30 500"
type input "30500"
type input "30 250"
type input "30250"
type input "29 750"
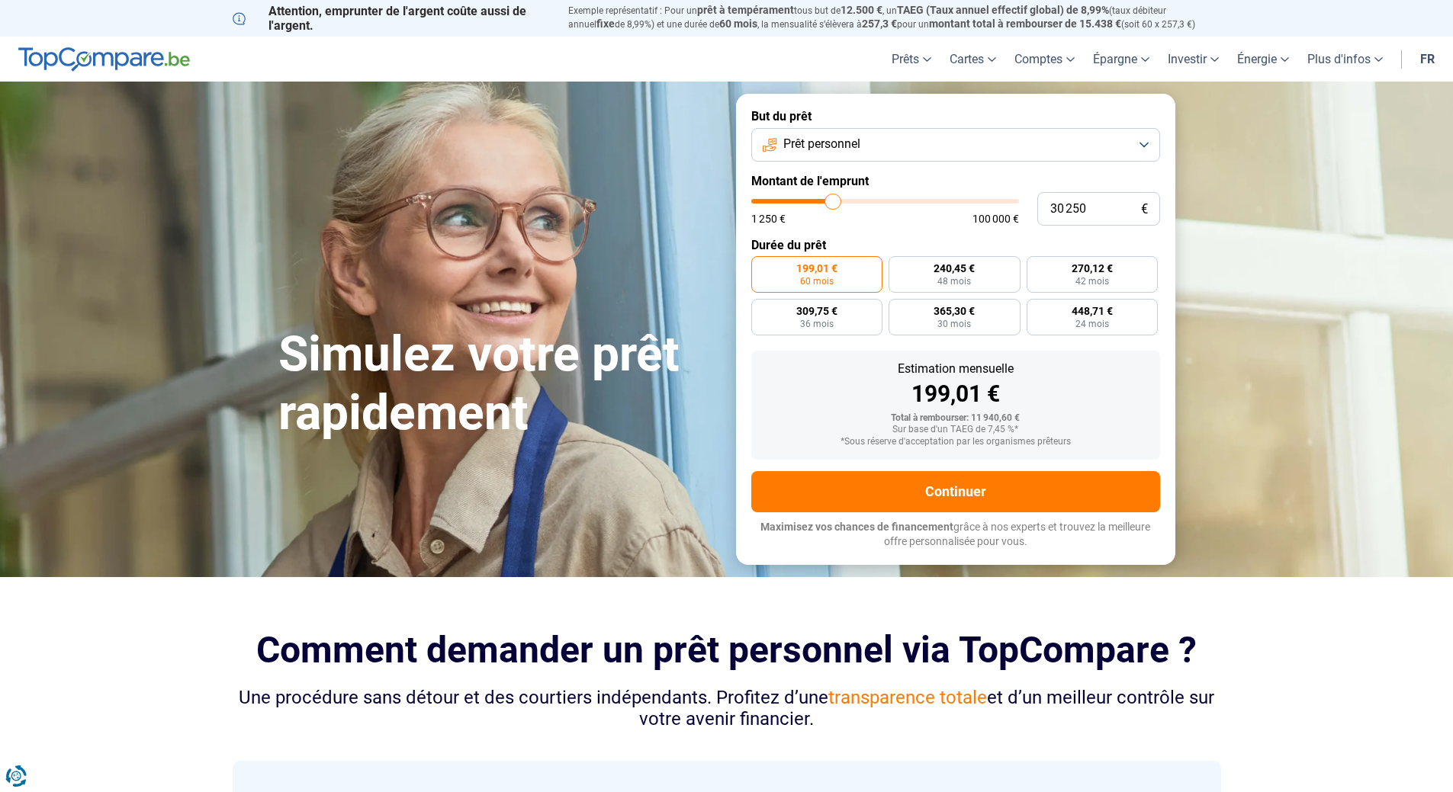
type input "29750"
type input "30 250"
type input "30250"
type input "30 750"
type input "30750"
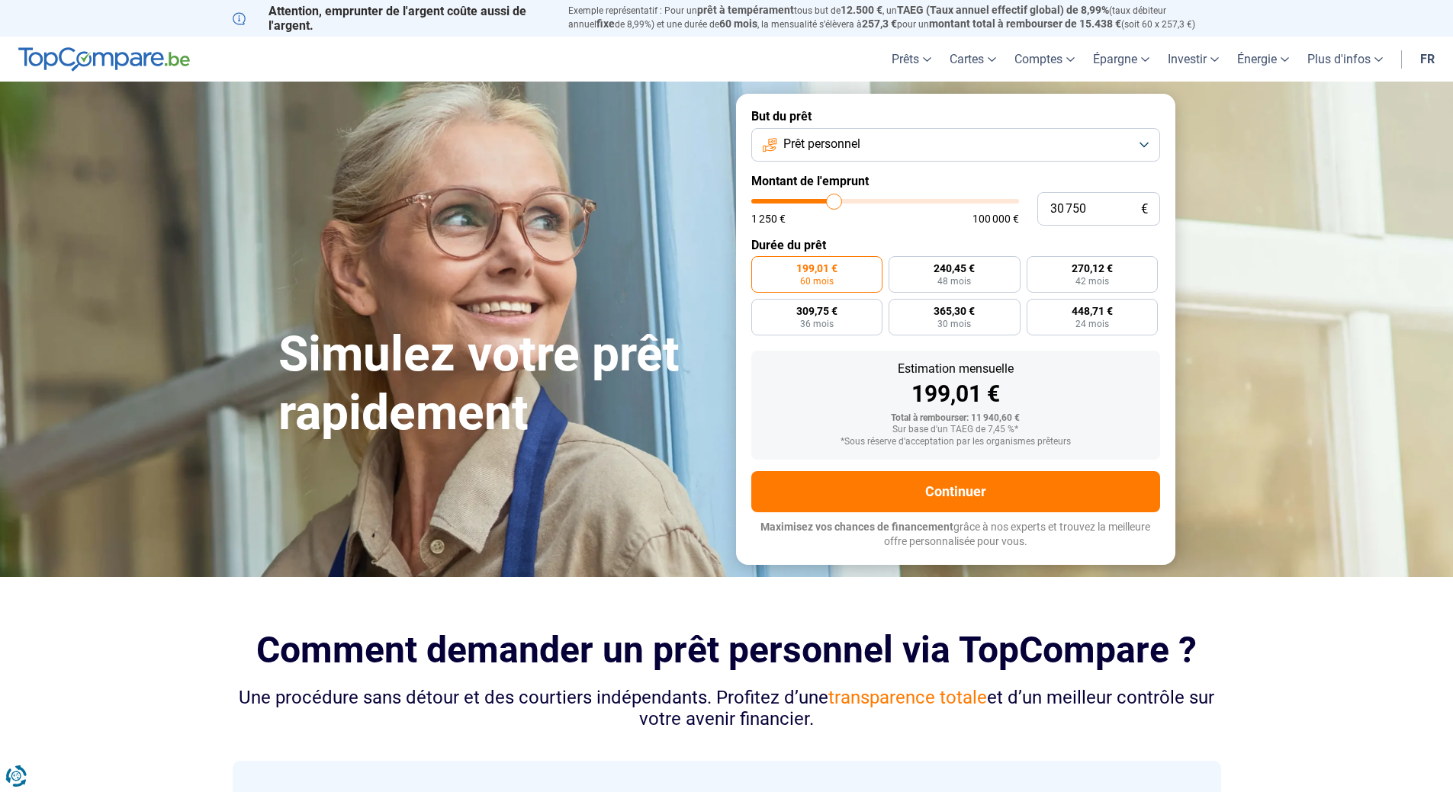
type input "31 000"
type input "31000"
type input "30 750"
type input "30750"
type input "30 500"
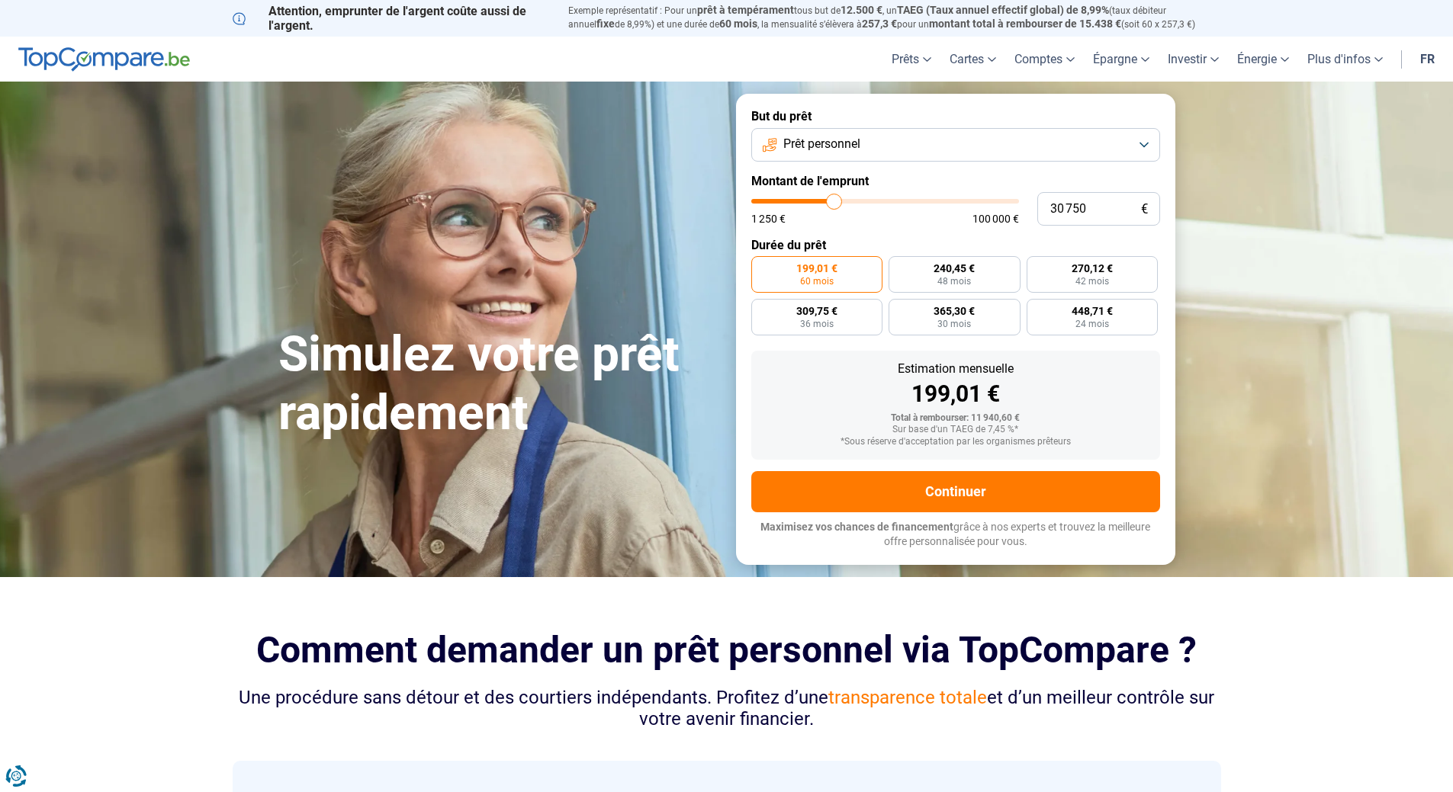
type input "30500"
type input "30 250"
type input "30250"
type input "29 750"
type input "29750"
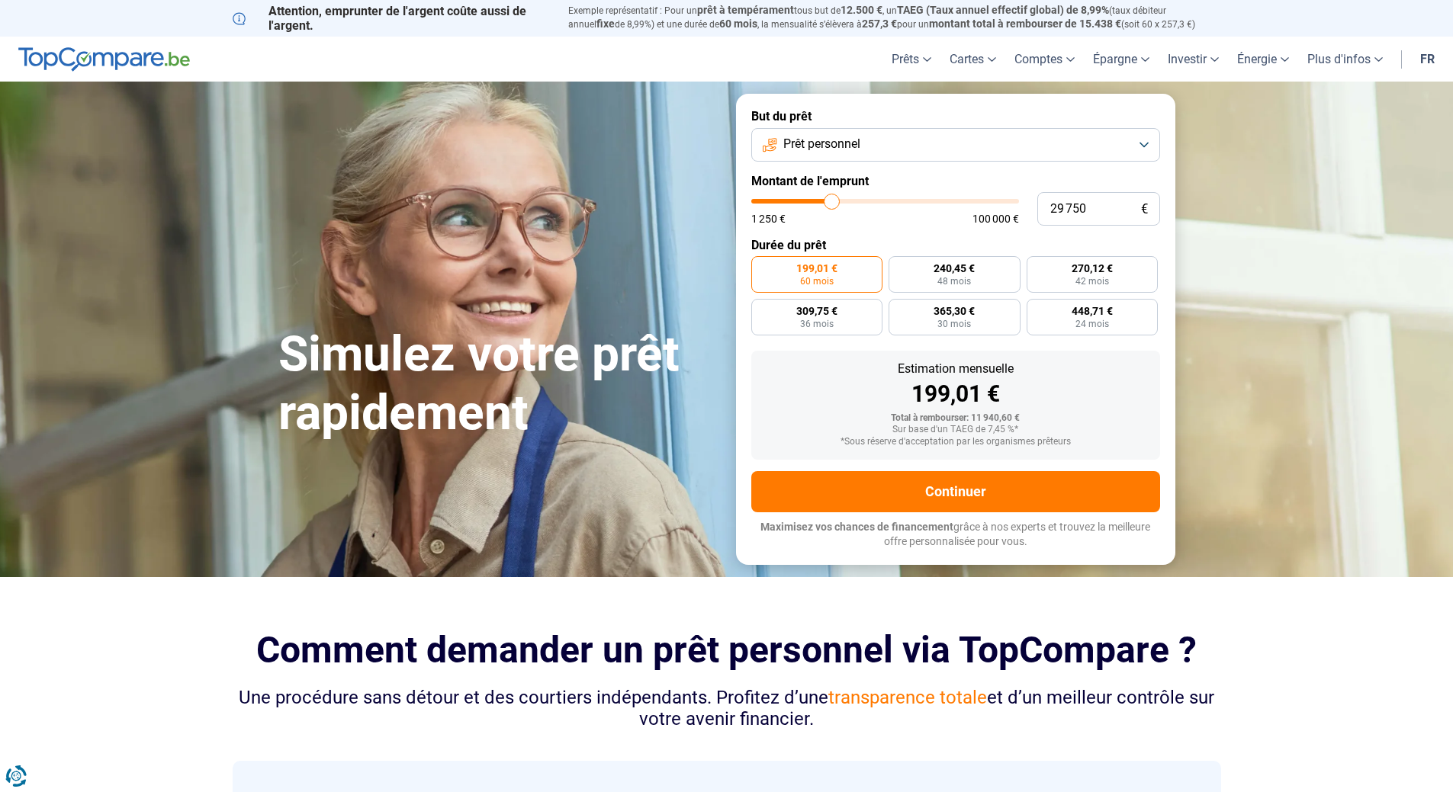
type input "30 500"
drag, startPoint x: 804, startPoint y: 194, endPoint x: 833, endPoint y: 210, distance: 32.7
type input "30500"
click at [833, 204] on input "range" at bounding box center [885, 201] width 268 height 5
radio input "false"
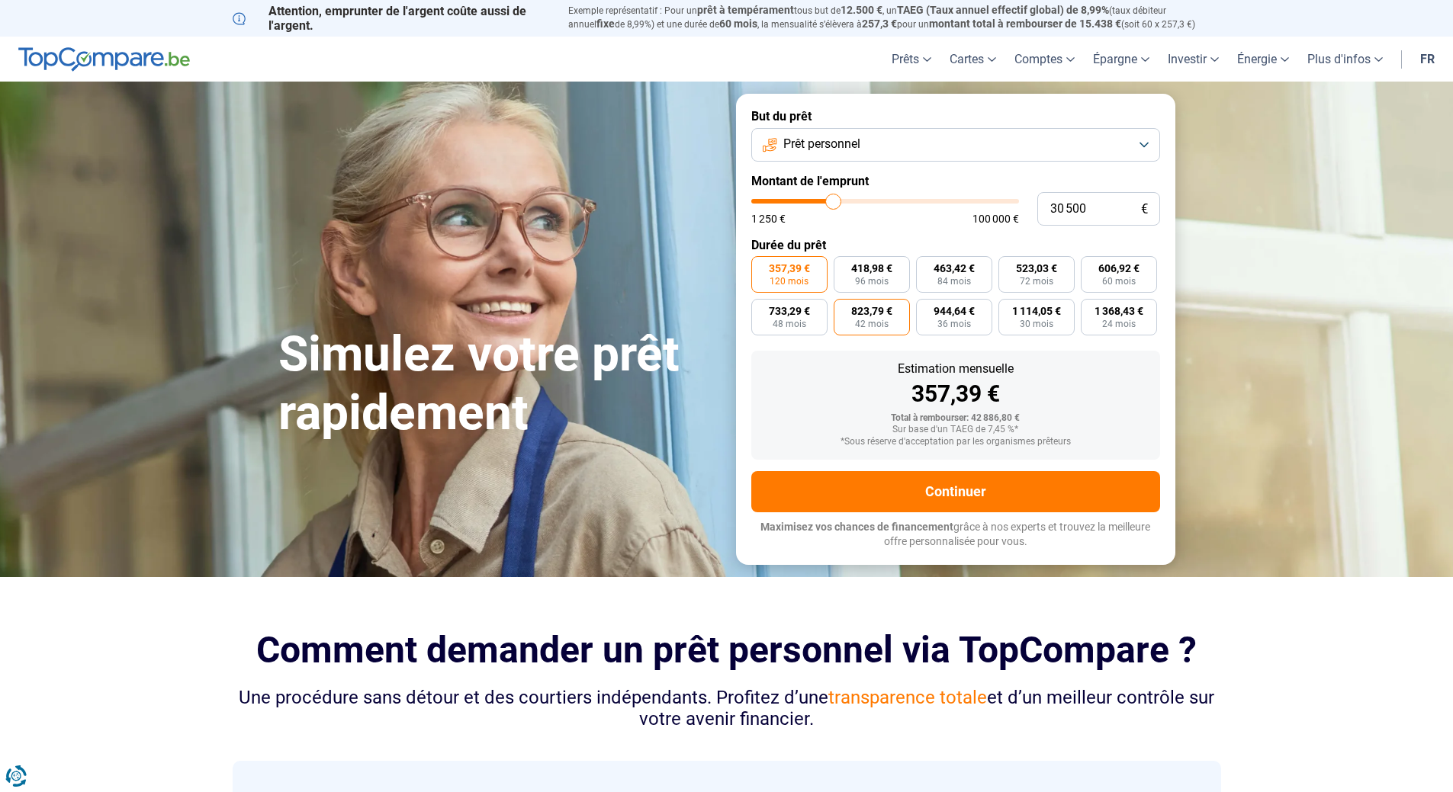
click at [870, 312] on span "823,79 €" at bounding box center [871, 311] width 41 height 11
click at [843, 309] on input "823,79 € 42 mois" at bounding box center [838, 304] width 10 height 10
radio input "true"
